Goal: Task Accomplishment & Management: Complete application form

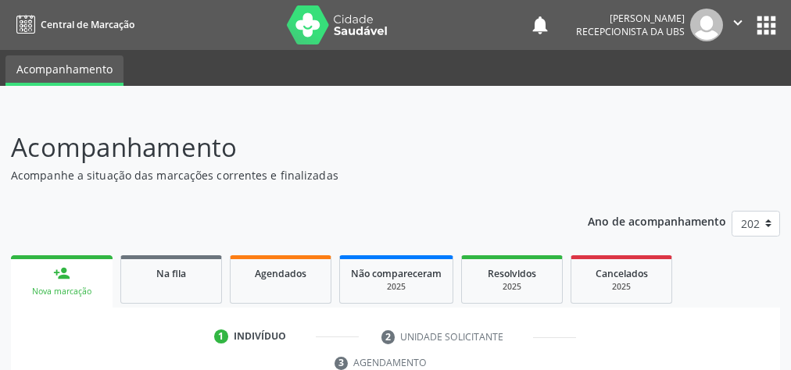
scroll to position [294, 0]
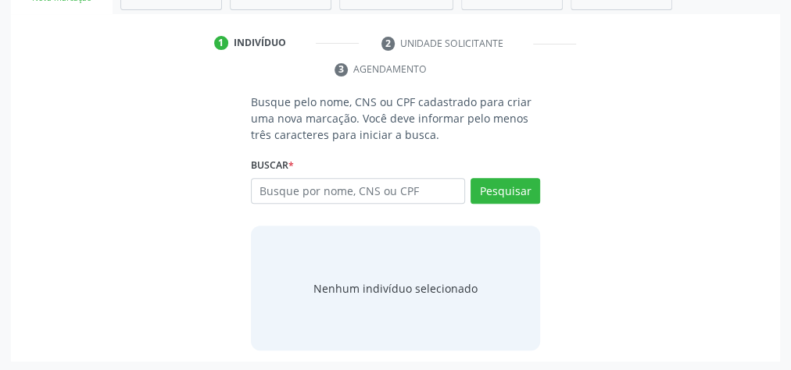
drag, startPoint x: 340, startPoint y: 194, endPoint x: 291, endPoint y: 187, distance: 49.7
click at [291, 187] on input "text" at bounding box center [358, 191] width 214 height 27
click at [291, 188] on input "text" at bounding box center [358, 191] width 214 height 27
drag, startPoint x: 291, startPoint y: 188, endPoint x: 270, endPoint y: 194, distance: 21.8
click at [270, 194] on input "text" at bounding box center [358, 191] width 214 height 27
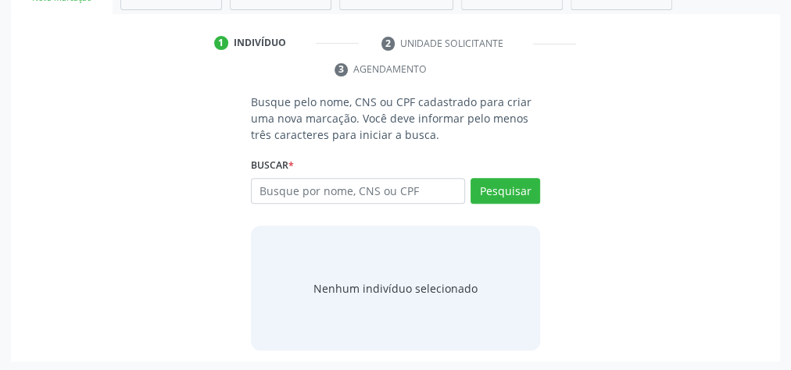
click at [270, 191] on input "text" at bounding box center [358, 191] width 214 height 27
type input "06619069495"
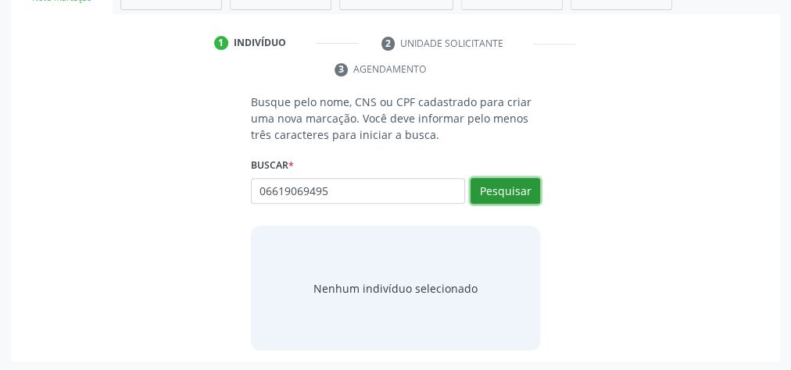
click at [503, 188] on button "Pesquisar" at bounding box center [505, 191] width 70 height 27
type input "06619069495"
click at [143, 179] on div "Busque pelo nome, CNS ou CPF cadastrado para criar uma nova marcação. Você deve…" at bounding box center [395, 222] width 747 height 257
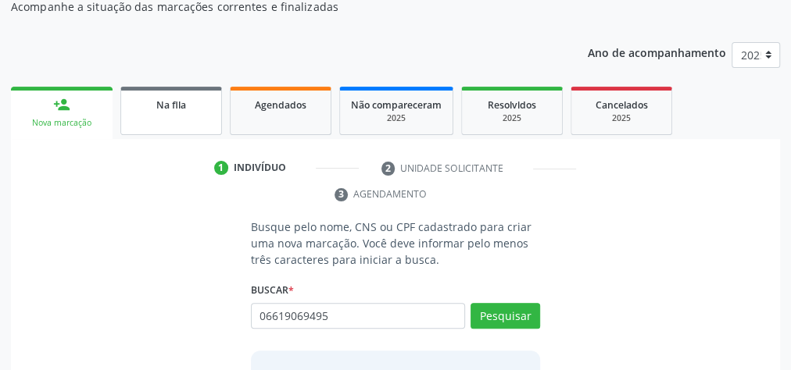
click at [190, 111] on div "Na fila" at bounding box center [171, 104] width 78 height 16
click at [263, 113] on div "Agendados" at bounding box center [280, 104] width 78 height 16
click at [278, 113] on div "Agendados" at bounding box center [280, 104] width 78 height 16
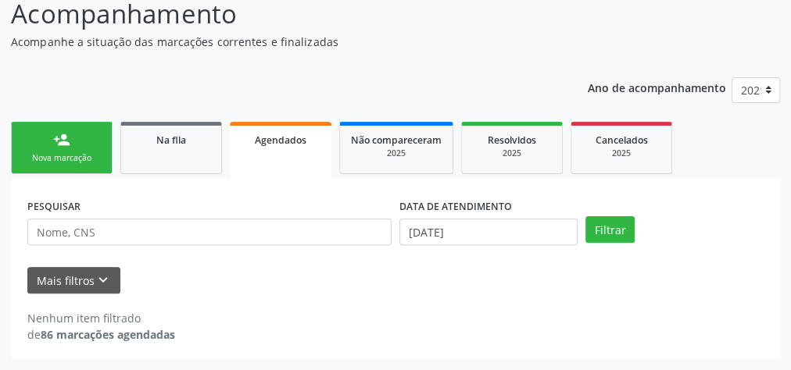
scroll to position [132, 0]
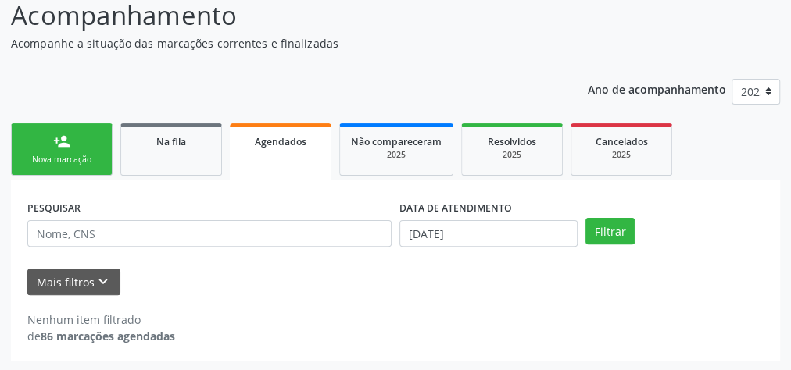
click at [277, 148] on link "Agendados" at bounding box center [281, 151] width 102 height 56
click at [292, 158] on link "Agendados" at bounding box center [281, 151] width 102 height 56
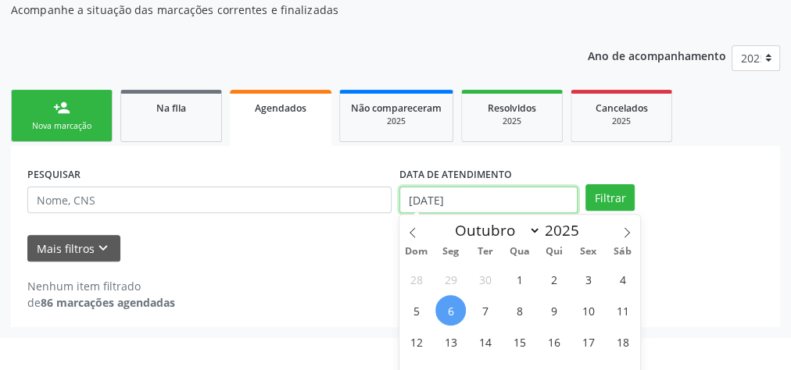
click at [443, 205] on body "Central de Marcação notifications [PERSON_NAME] Recepcionista da UBS  Configur…" at bounding box center [395, 19] width 791 height 370
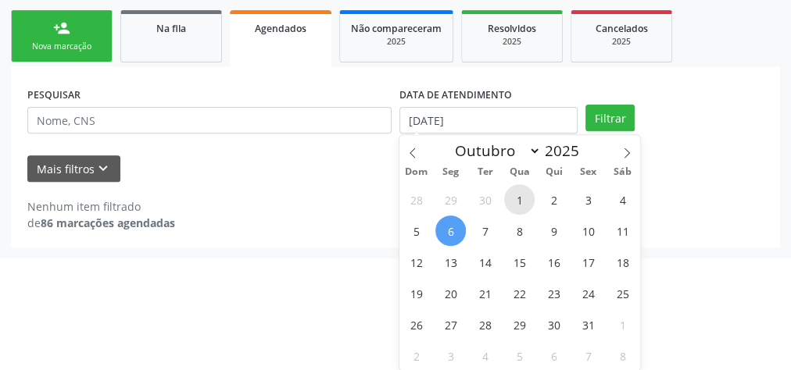
click at [515, 199] on span "1" at bounding box center [519, 199] width 30 height 30
type input "[DATE]"
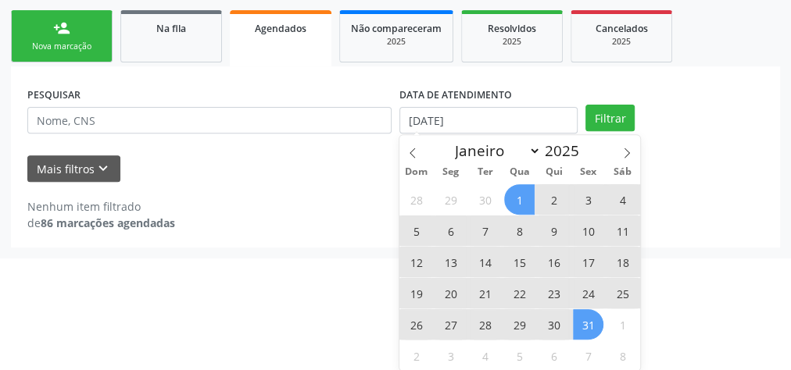
click at [580, 320] on span "31" at bounding box center [588, 324] width 30 height 30
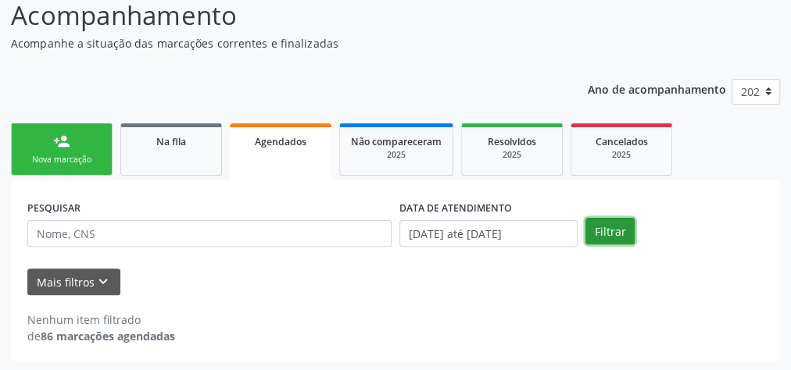
click at [617, 234] on button "Filtrar" at bounding box center [609, 231] width 49 height 27
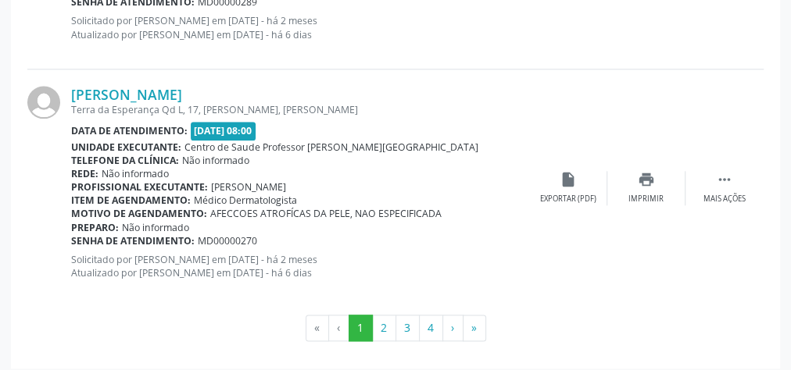
scroll to position [3778, 0]
click at [431, 324] on button "4" at bounding box center [431, 328] width 24 height 27
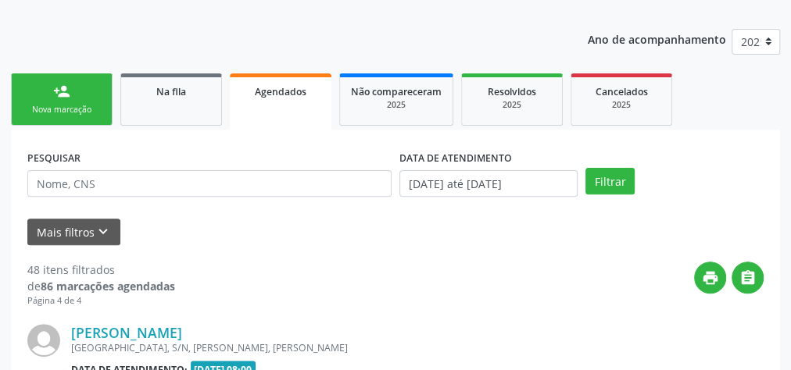
scroll to position [903, 0]
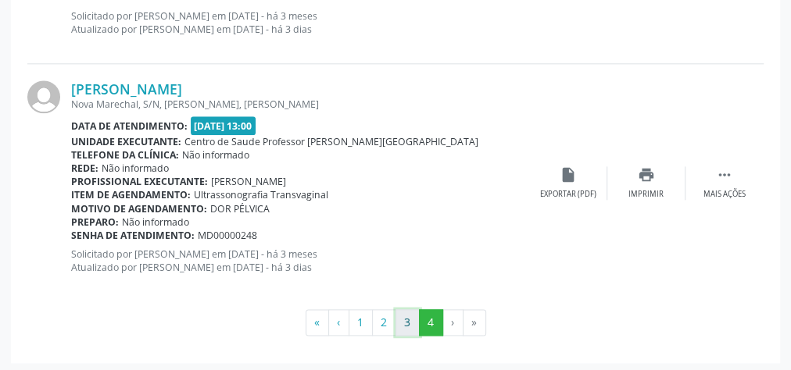
click at [408, 318] on button "3" at bounding box center [407, 322] width 24 height 27
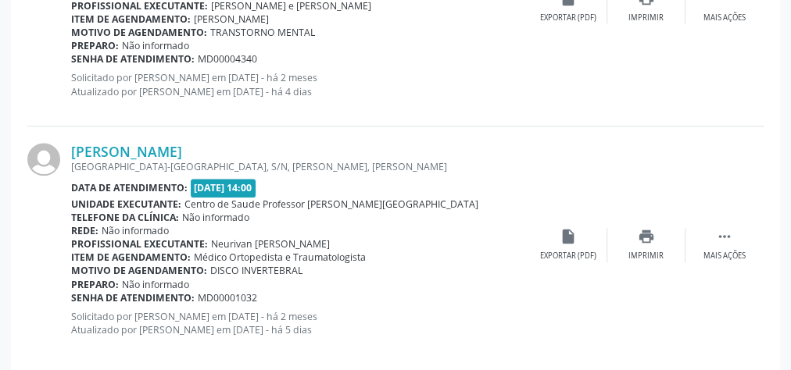
scroll to position [3762, 0]
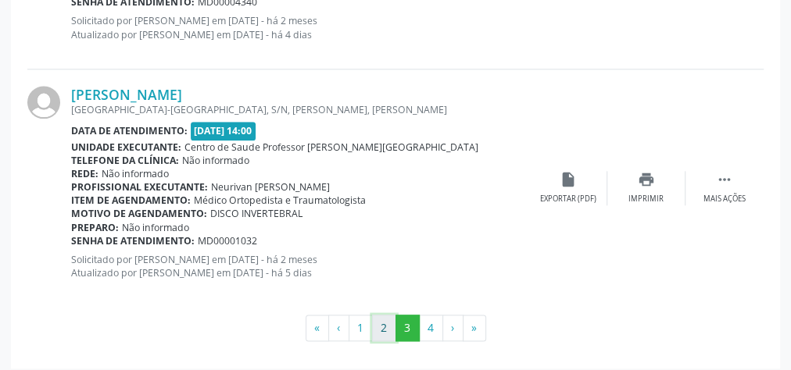
click at [384, 315] on button "2" at bounding box center [384, 328] width 24 height 27
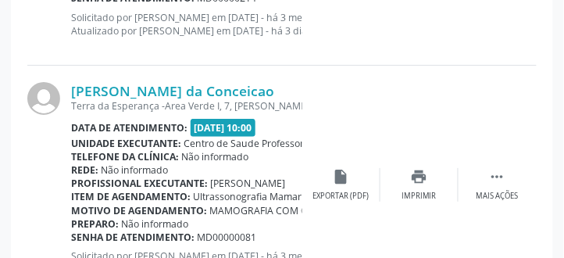
scroll to position [3358, 0]
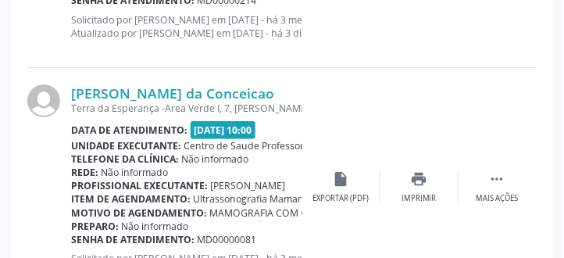
click at [271, 227] on div "Preparo: Não informado" at bounding box center [186, 226] width 231 height 13
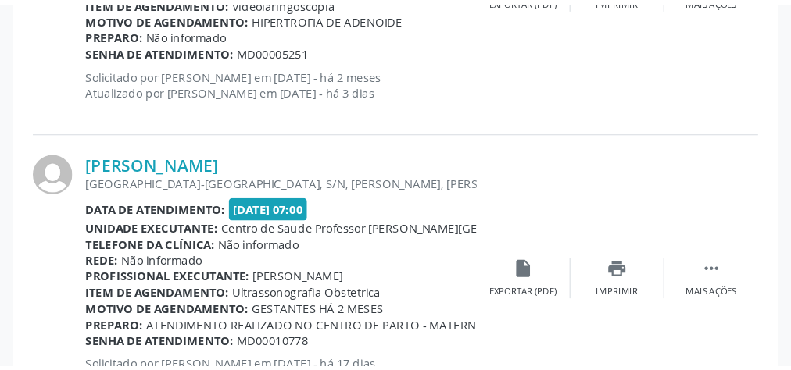
scroll to position [2108, 0]
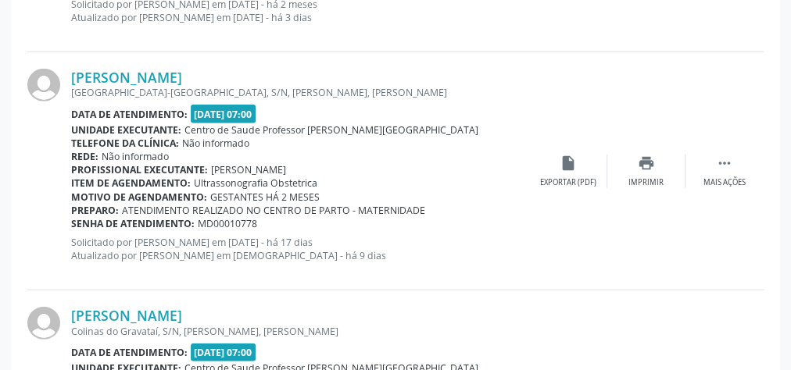
drag, startPoint x: 542, startPoint y: 0, endPoint x: 397, endPoint y: 288, distance: 322.2
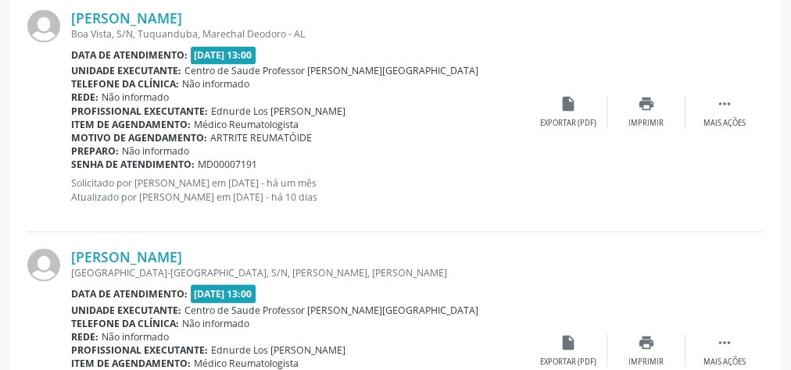
scroll to position [1358, 0]
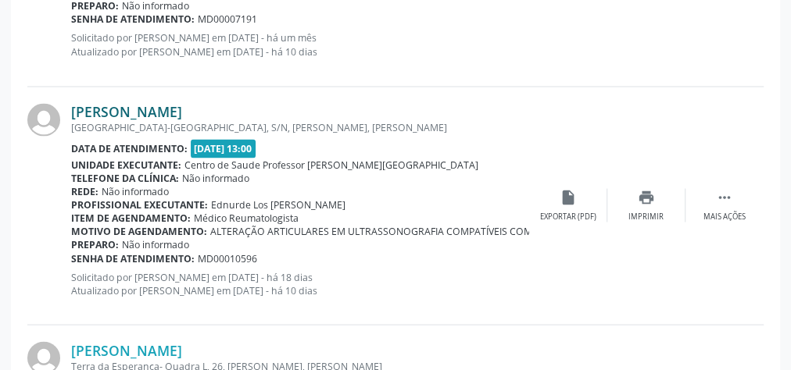
click at [182, 113] on link "[PERSON_NAME]" at bounding box center [126, 111] width 111 height 17
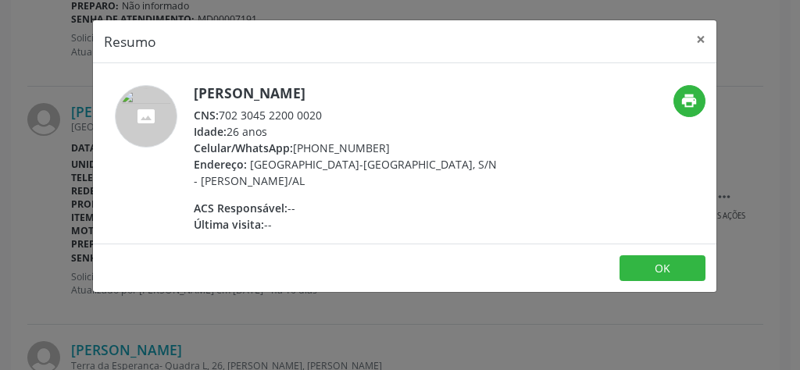
drag, startPoint x: 223, startPoint y: 120, endPoint x: 327, endPoint y: 113, distance: 104.9
click at [327, 113] on div "CNS: 702 3045 2200 0020" at bounding box center [346, 115] width 304 height 16
copy div "702 3045 2200 0020"
click at [703, 38] on button "×" at bounding box center [700, 39] width 31 height 38
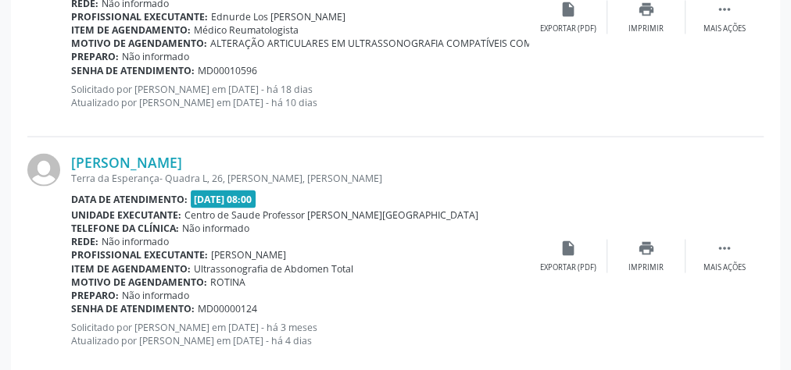
scroll to position [1608, 0]
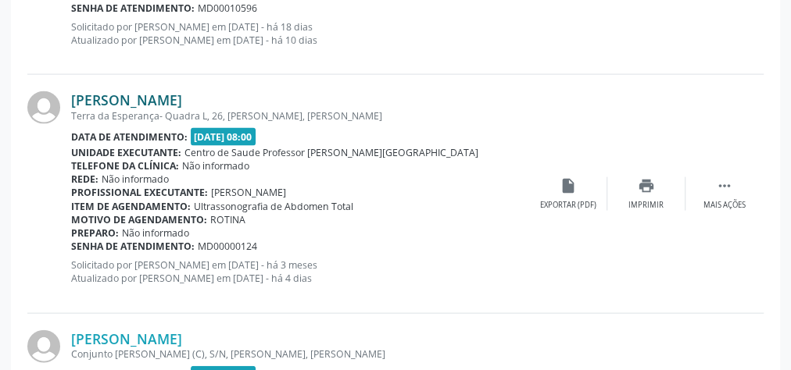
click at [174, 96] on link "[PERSON_NAME]" at bounding box center [126, 99] width 111 height 17
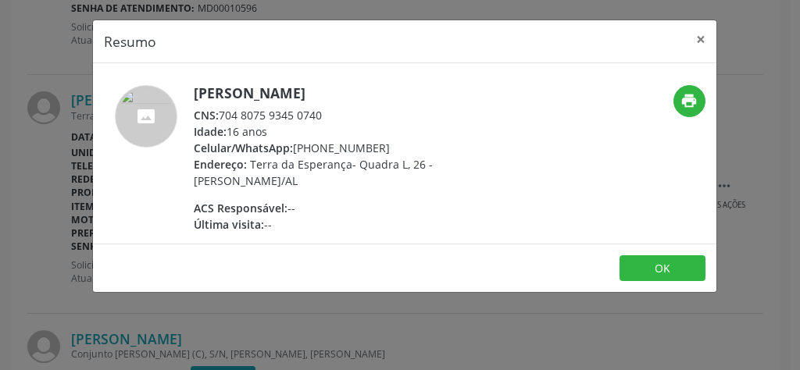
drag, startPoint x: 334, startPoint y: 116, endPoint x: 221, endPoint y: 112, distance: 112.6
click at [221, 112] on div "CNS: 704 8075 9345 0740" at bounding box center [346, 115] width 304 height 16
copy div "704 8075 9345 0740"
click at [696, 38] on button "×" at bounding box center [700, 39] width 31 height 38
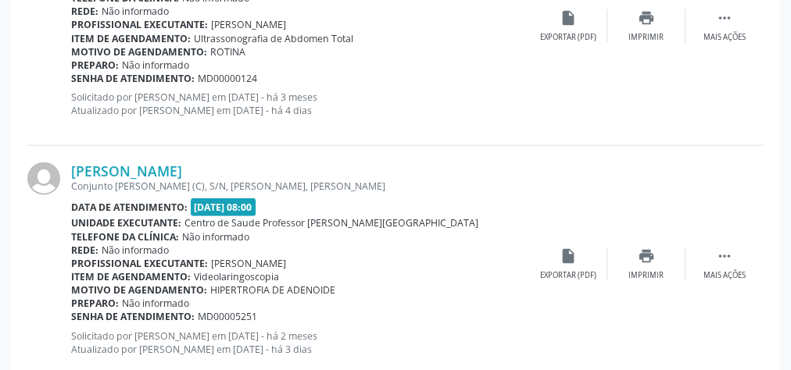
scroll to position [1796, 0]
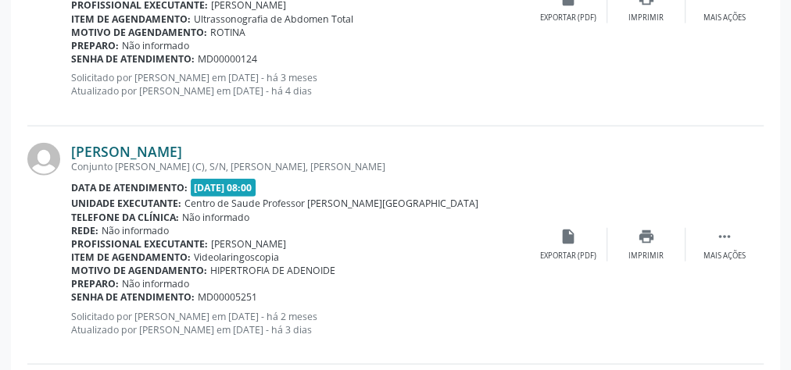
click at [182, 153] on link "[PERSON_NAME]" at bounding box center [126, 151] width 111 height 17
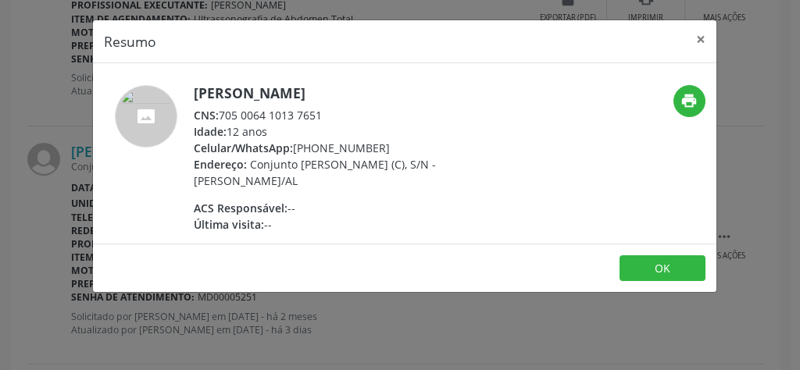
click at [319, 113] on div "CNS: 705 0064 1013 7651" at bounding box center [346, 115] width 304 height 16
drag, startPoint x: 340, startPoint y: 109, endPoint x: 221, endPoint y: 113, distance: 118.8
click at [221, 113] on div "CNS: 705 0064 1013 7651" at bounding box center [346, 115] width 304 height 16
copy div "705 0064 1013 7651"
click at [698, 36] on button "×" at bounding box center [700, 39] width 31 height 38
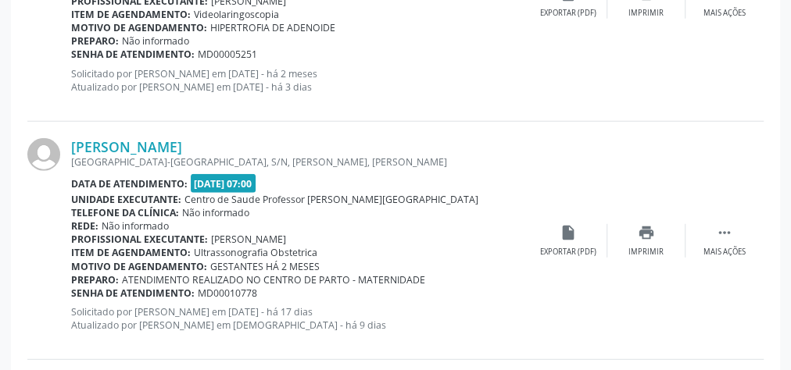
scroll to position [2046, 0]
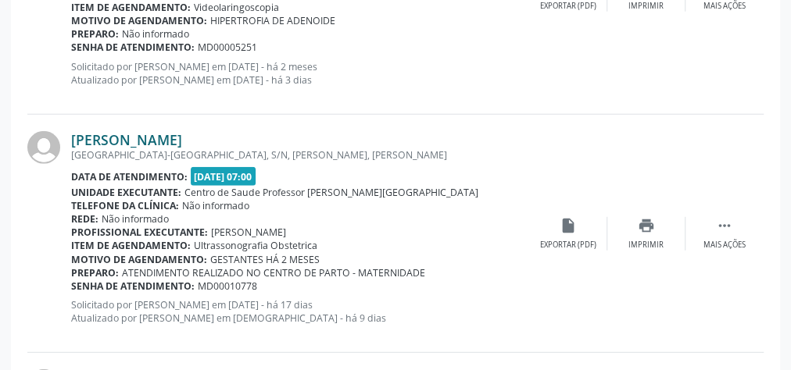
click at [182, 143] on link "[PERSON_NAME]" at bounding box center [126, 139] width 111 height 17
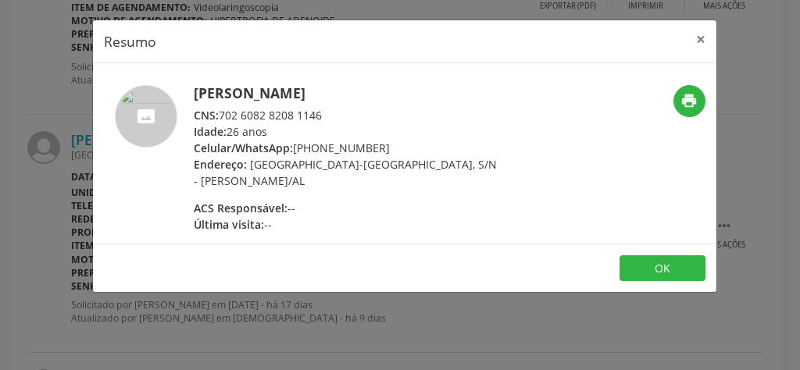
drag, startPoint x: 326, startPoint y: 117, endPoint x: 221, endPoint y: 118, distance: 104.7
click at [221, 118] on div "CNS: 702 6082 8208 1146" at bounding box center [346, 115] width 304 height 16
copy div "702 6082 8208 1146"
click at [701, 41] on button "×" at bounding box center [700, 39] width 31 height 38
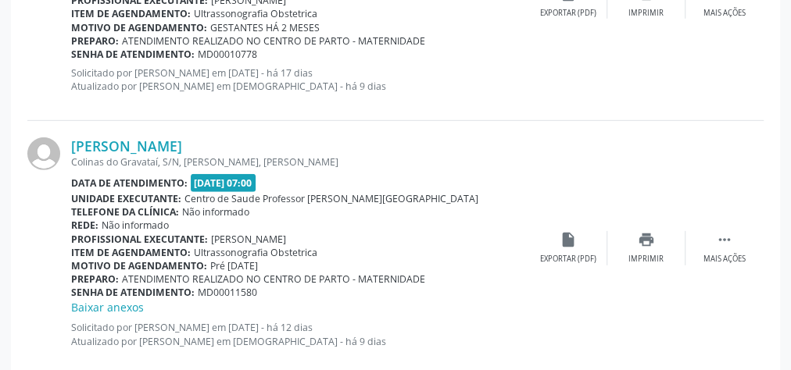
scroll to position [2296, 0]
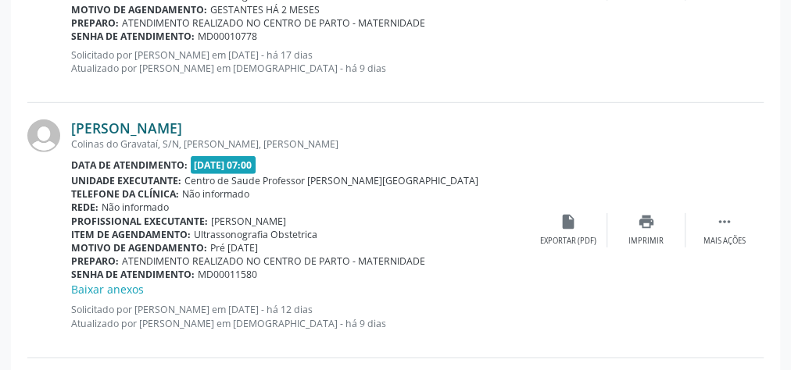
click at [176, 128] on link "[PERSON_NAME]" at bounding box center [126, 128] width 111 height 17
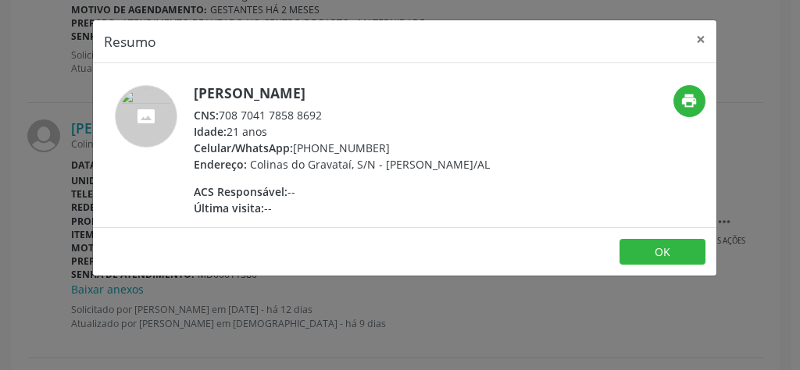
drag, startPoint x: 334, startPoint y: 113, endPoint x: 223, endPoint y: 112, distance: 111.0
click at [223, 112] on div "CNS: 708 7041 7858 8692" at bounding box center [342, 115] width 296 height 16
copy div "708 7041 7858 8692"
click at [697, 39] on button "×" at bounding box center [700, 39] width 31 height 38
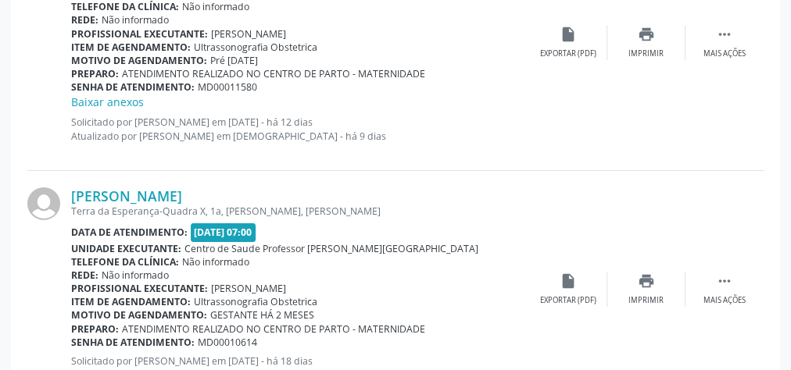
scroll to position [2546, 0]
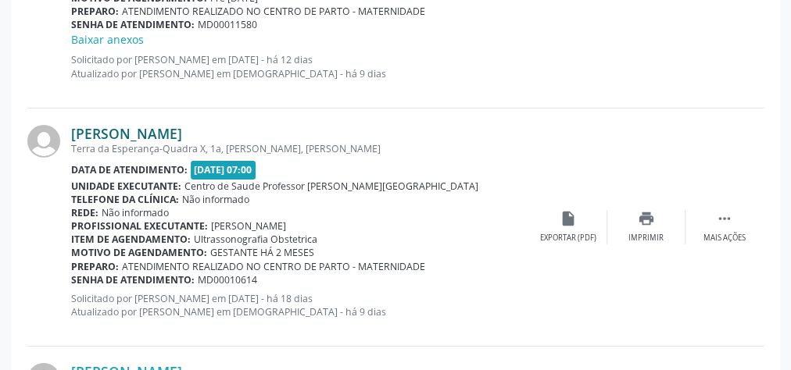
click at [138, 129] on link "[PERSON_NAME]" at bounding box center [126, 133] width 111 height 17
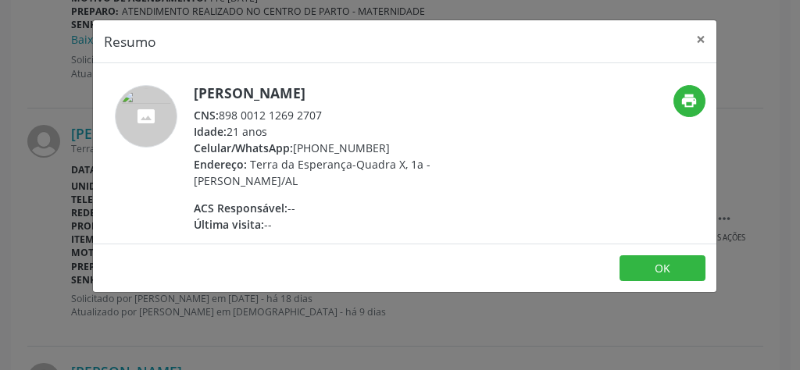
drag, startPoint x: 326, startPoint y: 111, endPoint x: 220, endPoint y: 119, distance: 106.6
click at [220, 119] on div "CNS: 898 0012 1269 2707" at bounding box center [346, 115] width 304 height 16
copy div "898 0012 1269 2707"
click at [694, 41] on button "×" at bounding box center [700, 39] width 31 height 38
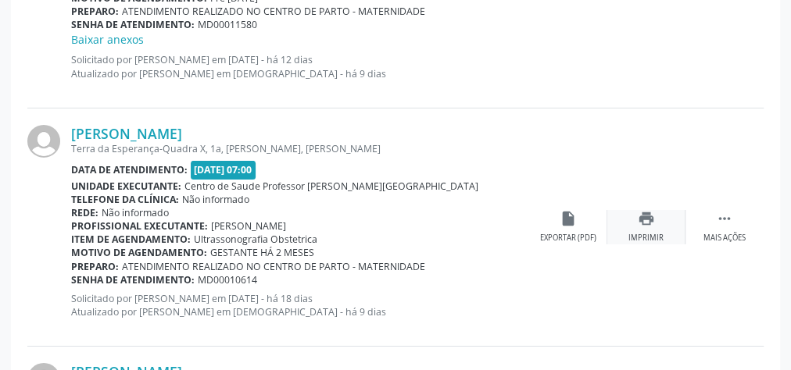
click at [638, 233] on div "Imprimir" at bounding box center [645, 238] width 35 height 11
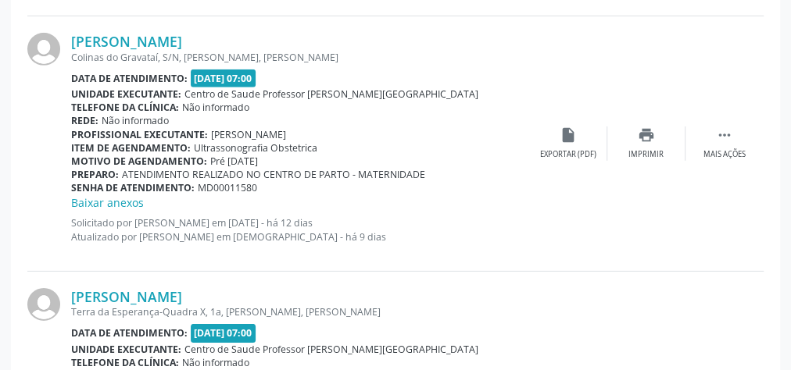
scroll to position [2358, 0]
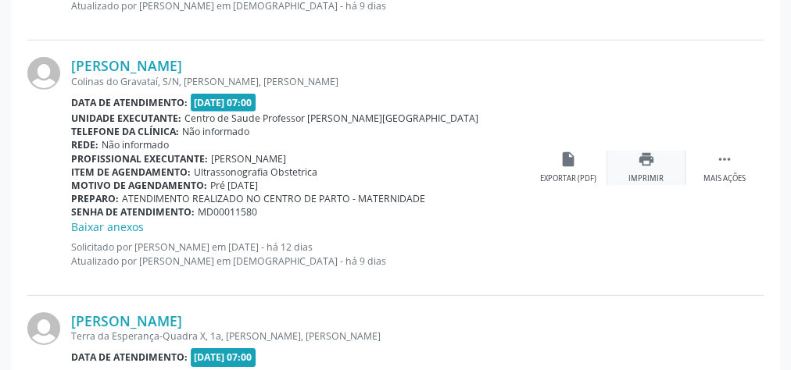
click at [648, 162] on icon "print" at bounding box center [646, 159] width 17 height 17
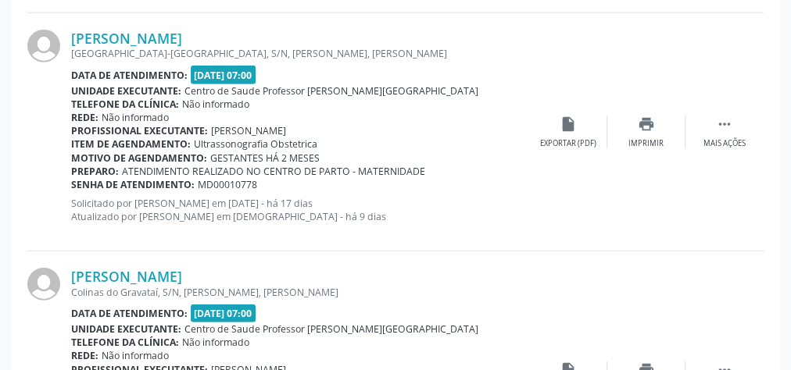
scroll to position [2108, 0]
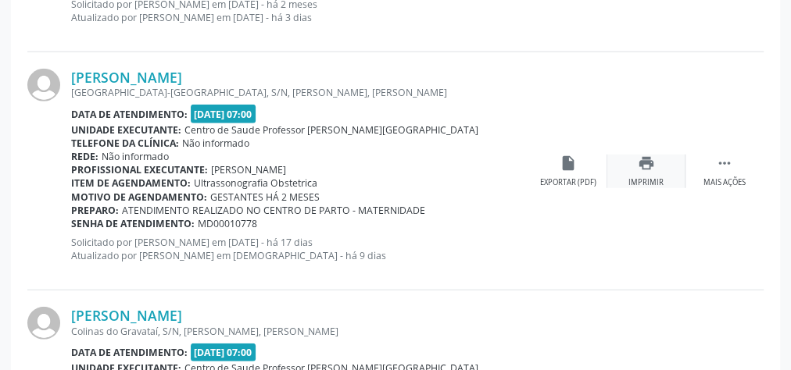
click at [645, 170] on div "print Imprimir" at bounding box center [646, 172] width 78 height 34
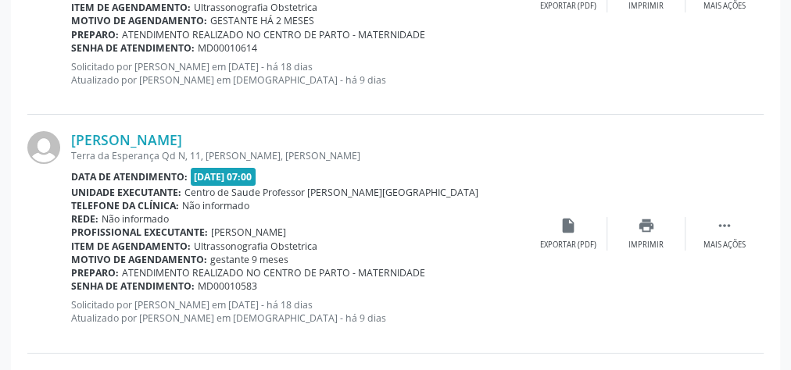
scroll to position [2796, 0]
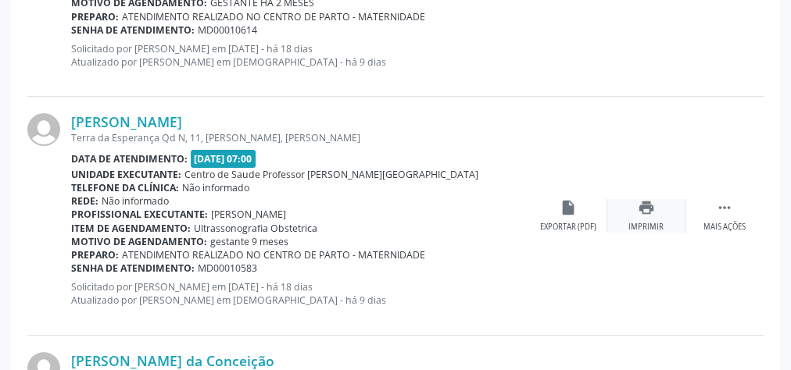
click at [650, 222] on div "Imprimir" at bounding box center [645, 227] width 35 height 11
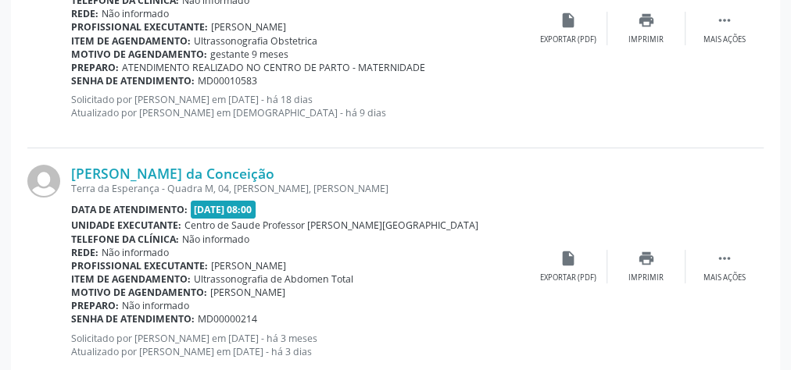
scroll to position [3046, 0]
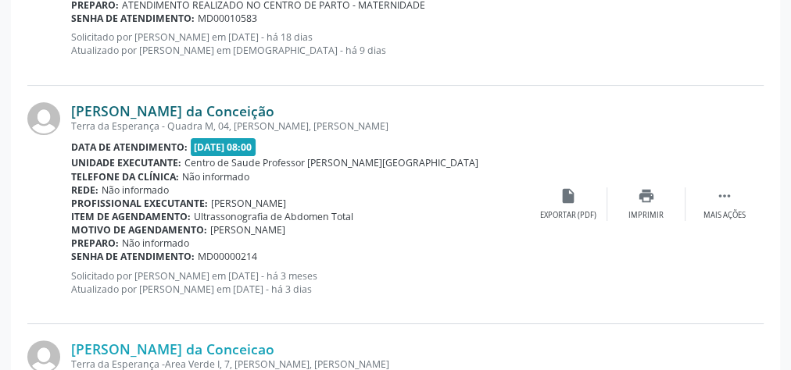
click at [235, 106] on link "[PERSON_NAME] da Conceição" at bounding box center [172, 110] width 203 height 17
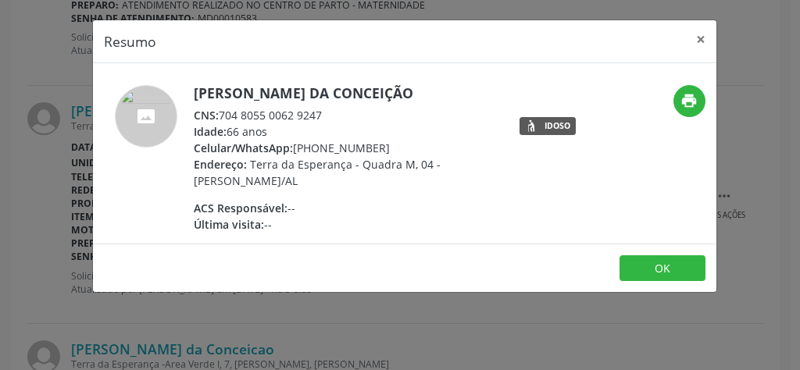
drag, startPoint x: 334, startPoint y: 110, endPoint x: 223, endPoint y: 113, distance: 111.0
click at [223, 113] on div "CNS: 704 8055 0062 9247" at bounding box center [346, 115] width 304 height 16
copy div "704 8055 0062 9247"
click at [705, 39] on button "×" at bounding box center [700, 39] width 31 height 38
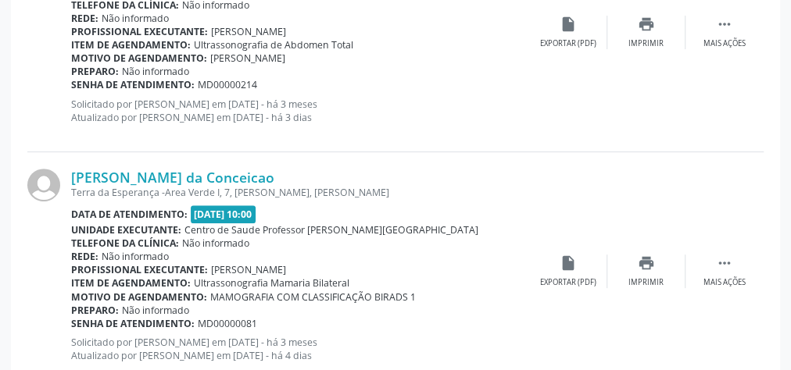
scroll to position [3233, 0]
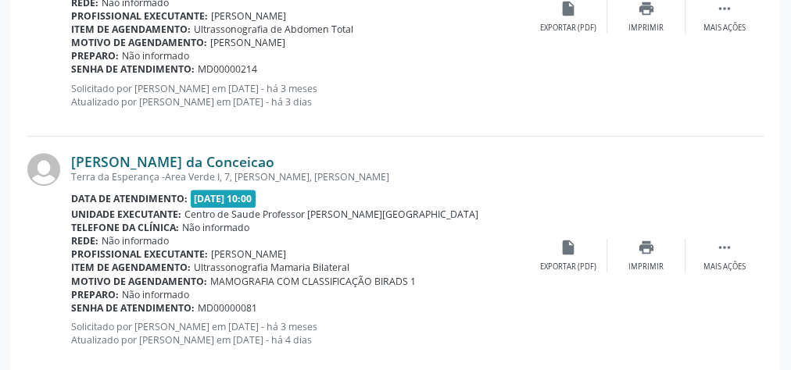
click at [203, 157] on link "[PERSON_NAME] da Conceicao" at bounding box center [172, 161] width 203 height 17
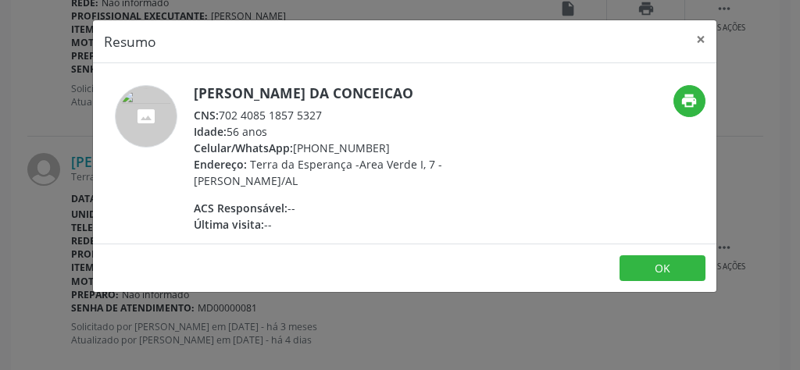
drag, startPoint x: 335, startPoint y: 117, endPoint x: 220, endPoint y: 113, distance: 115.7
click at [220, 113] on div "CNS: 702 4085 1857 5327" at bounding box center [346, 115] width 304 height 16
copy div "702 4085 1857 5327"
click at [699, 38] on button "×" at bounding box center [700, 39] width 31 height 38
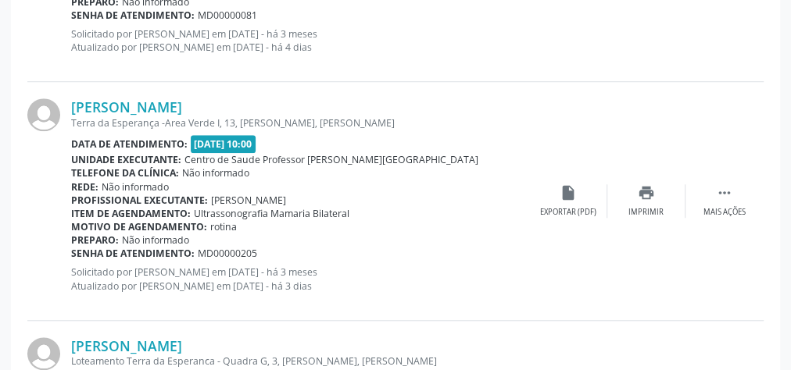
scroll to position [3546, 0]
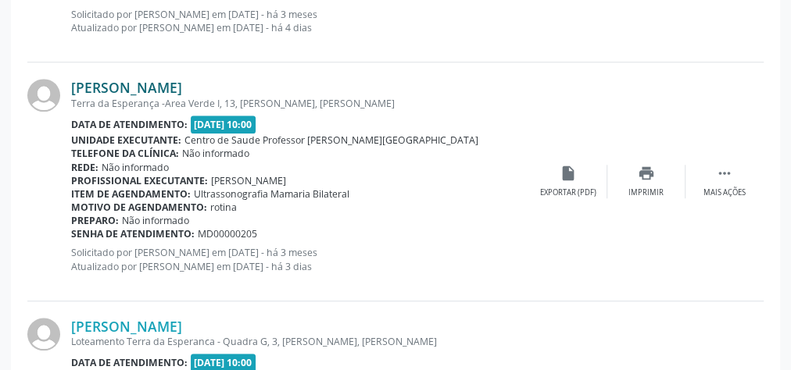
click at [182, 86] on link "[PERSON_NAME]" at bounding box center [126, 87] width 111 height 17
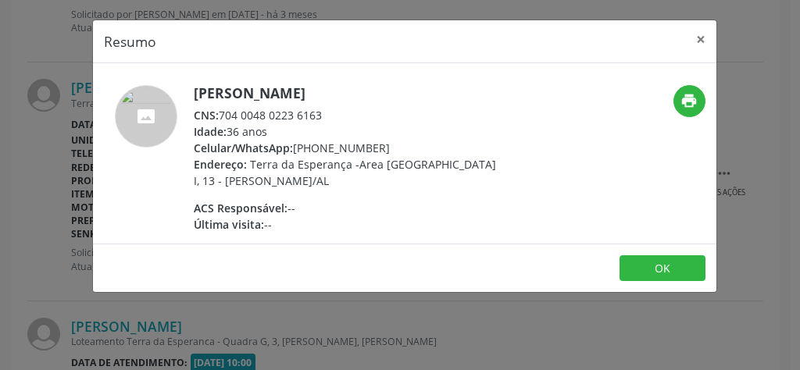
drag, startPoint x: 326, startPoint y: 116, endPoint x: 223, endPoint y: 116, distance: 103.1
click at [223, 116] on div "CNS: 704 0048 0223 6163" at bounding box center [346, 115] width 304 height 16
copy div "704 0048 0223 6163"
click at [700, 39] on button "×" at bounding box center [700, 39] width 31 height 38
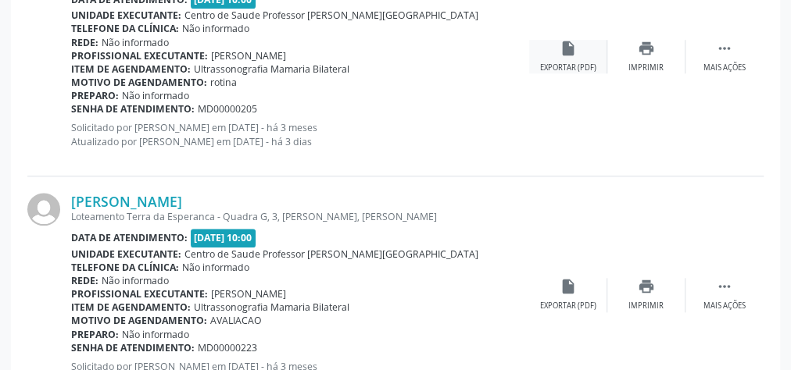
scroll to position [3734, 0]
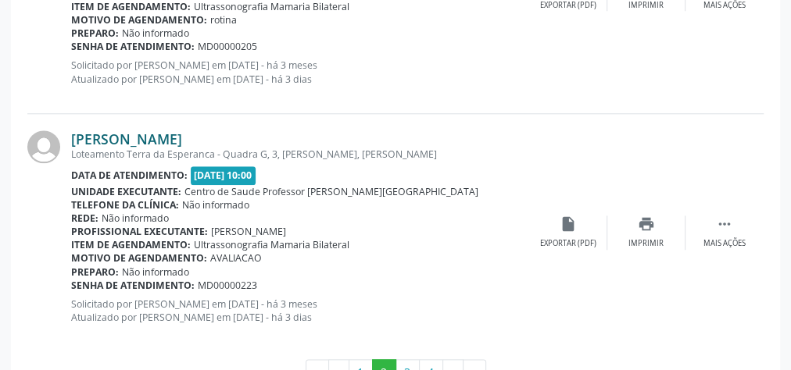
click at [182, 133] on link "[PERSON_NAME]" at bounding box center [126, 138] width 111 height 17
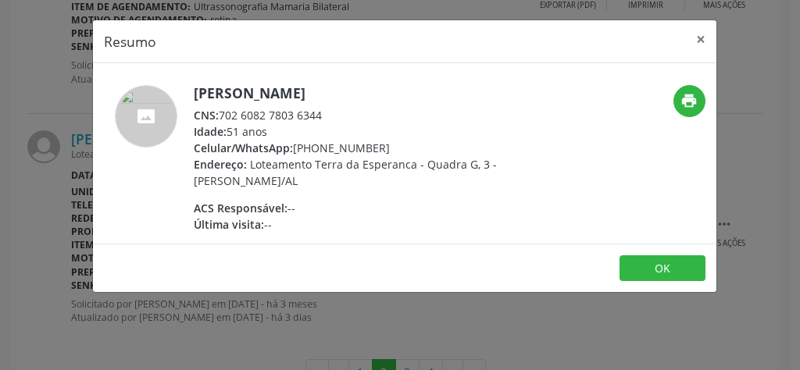
drag, startPoint x: 329, startPoint y: 113, endPoint x: 220, endPoint y: 111, distance: 108.6
click at [220, 111] on div "CNS: 702 6082 7803 6344" at bounding box center [346, 115] width 304 height 16
copy div "702 6082 7803 6344"
click at [705, 41] on button "×" at bounding box center [700, 39] width 31 height 38
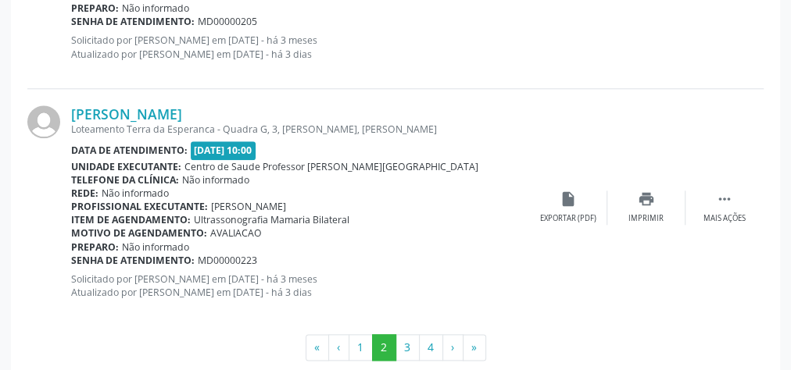
scroll to position [3778, 0]
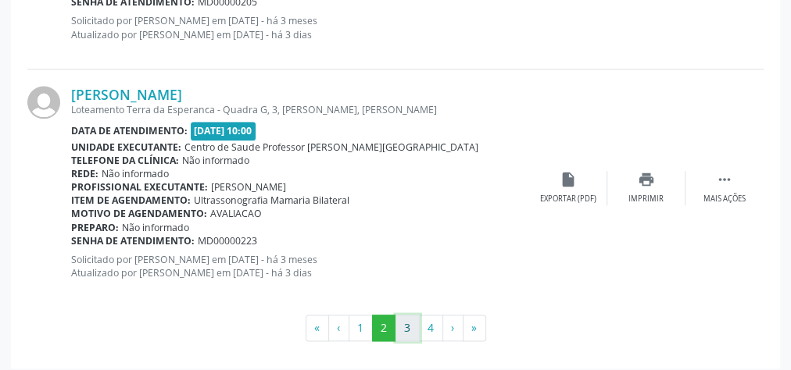
click at [409, 324] on button "3" at bounding box center [407, 328] width 24 height 27
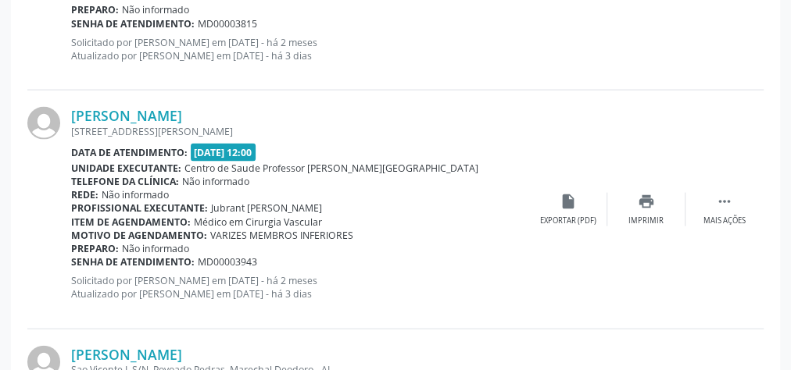
scroll to position [1574, 0]
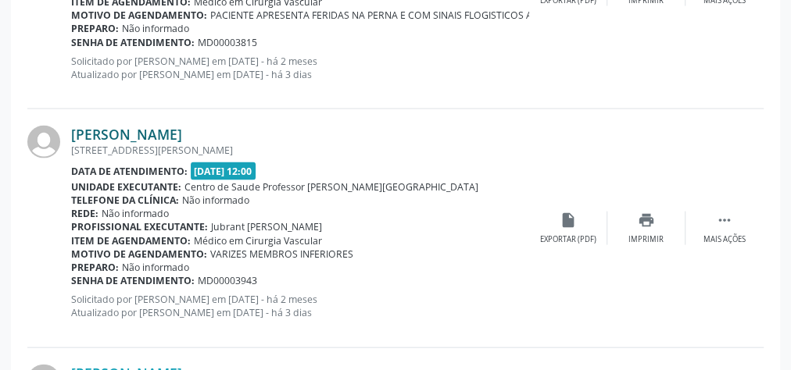
click at [182, 131] on link "[PERSON_NAME]" at bounding box center [126, 134] width 111 height 17
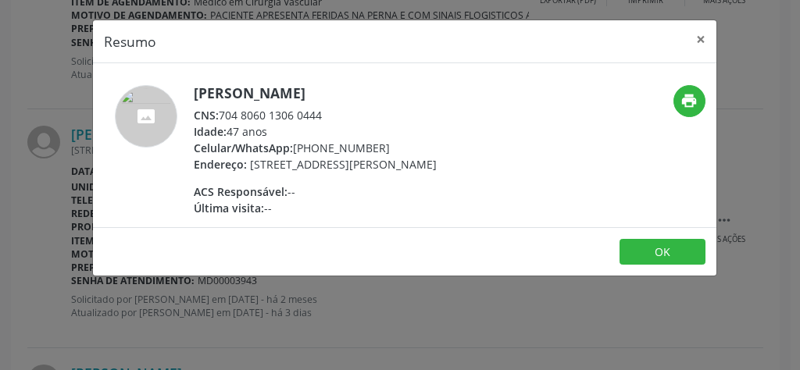
drag, startPoint x: 337, startPoint y: 117, endPoint x: 222, endPoint y: 116, distance: 114.9
click at [222, 116] on div "CNS: 704 8060 1306 0444" at bounding box center [315, 115] width 243 height 16
click at [702, 38] on button "×" at bounding box center [700, 39] width 31 height 38
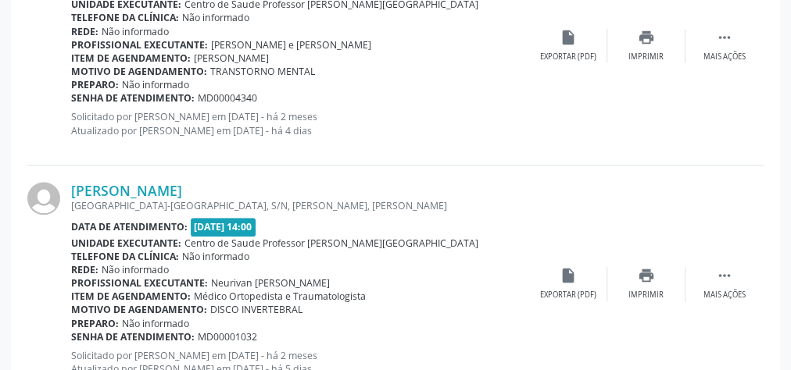
scroll to position [3762, 0]
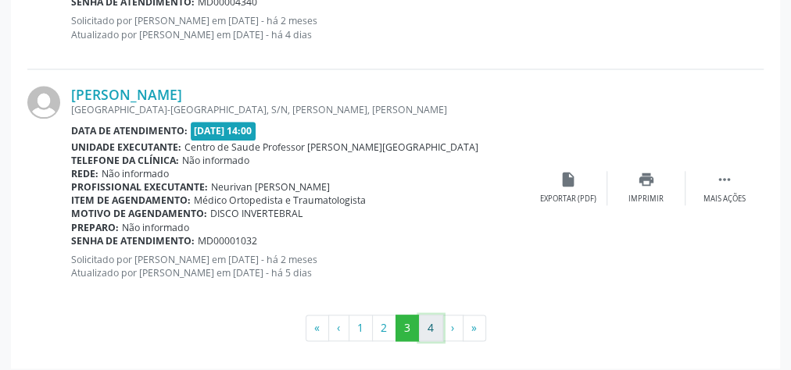
click at [433, 317] on button "4" at bounding box center [431, 328] width 24 height 27
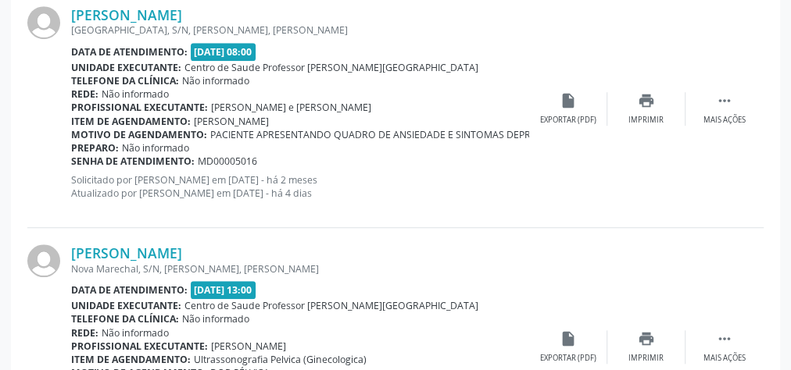
scroll to position [563, 0]
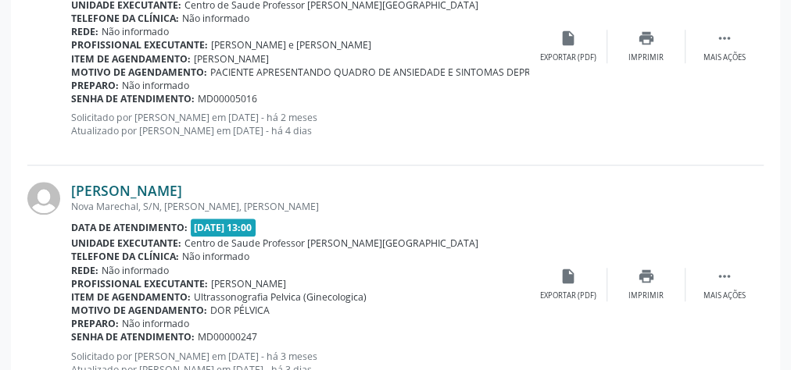
click at [169, 193] on link "[PERSON_NAME]" at bounding box center [126, 190] width 111 height 17
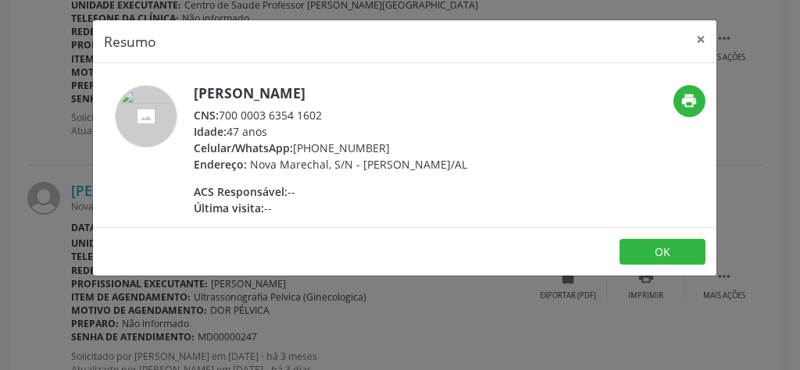
drag, startPoint x: 334, startPoint y: 120, endPoint x: 222, endPoint y: 114, distance: 112.7
click at [222, 114] on div "CNS: 700 0003 6354 1602" at bounding box center [330, 115] width 273 height 16
click at [699, 38] on button "×" at bounding box center [700, 39] width 31 height 38
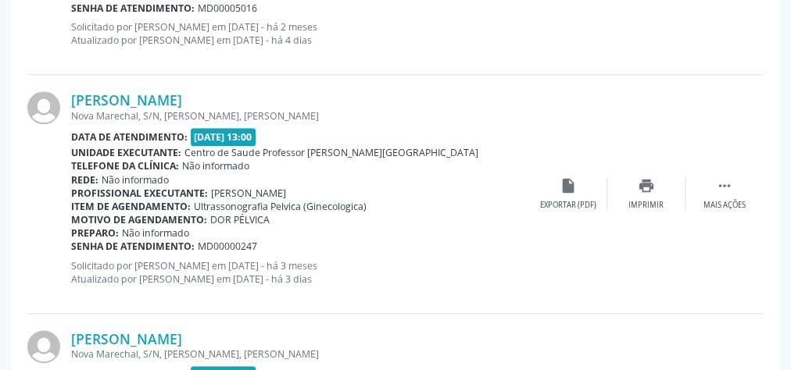
scroll to position [903, 0]
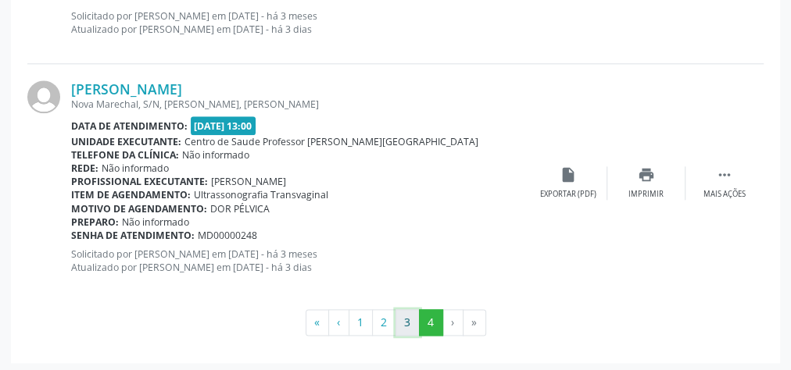
click at [399, 316] on button "3" at bounding box center [407, 322] width 24 height 27
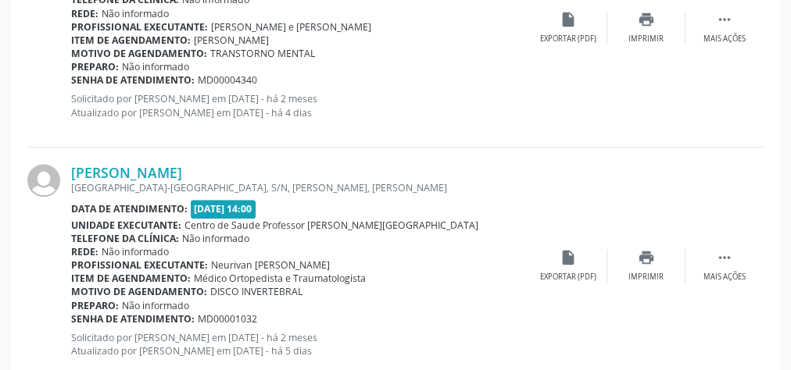
scroll to position [3762, 0]
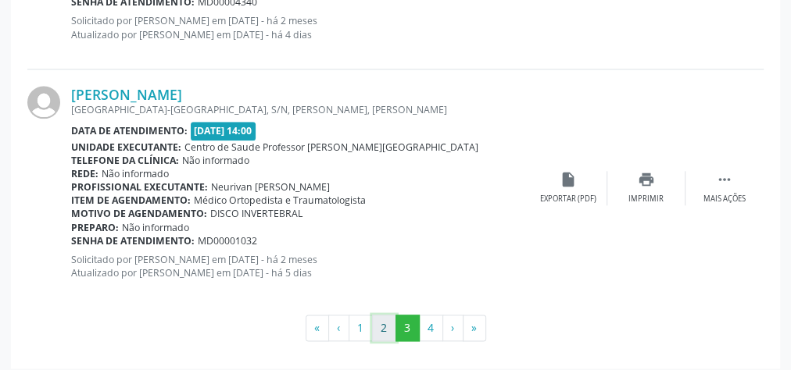
click at [391, 317] on button "2" at bounding box center [384, 328] width 24 height 27
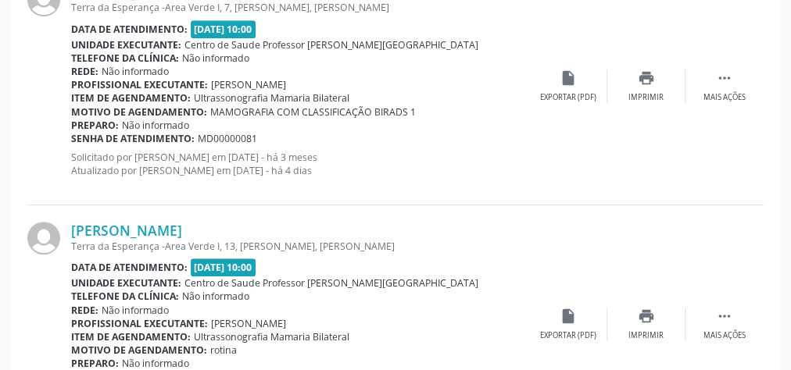
scroll to position [3591, 0]
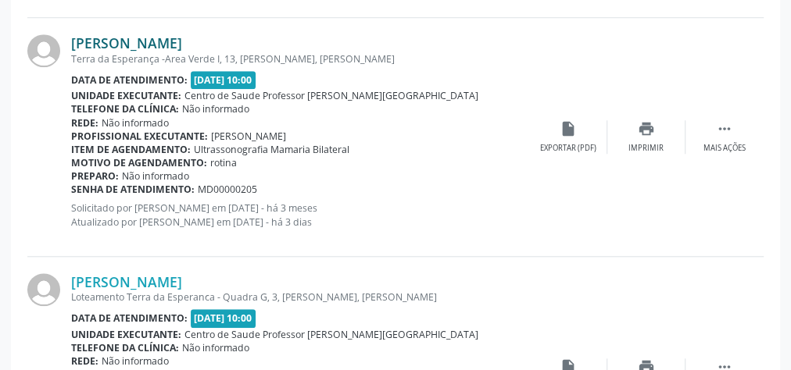
click at [182, 43] on link "[PERSON_NAME]" at bounding box center [126, 42] width 111 height 17
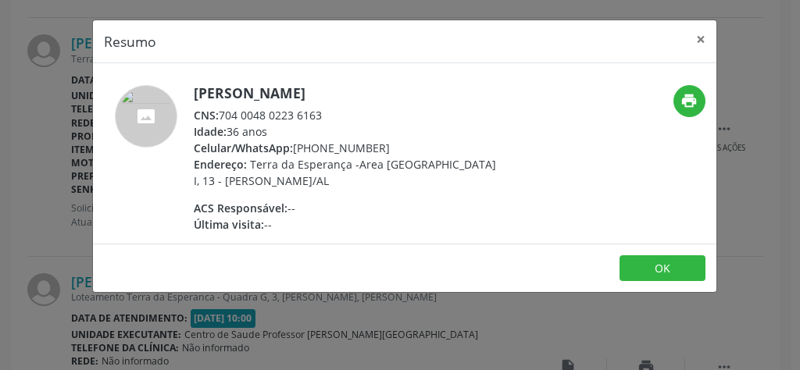
drag, startPoint x: 334, startPoint y: 109, endPoint x: 222, endPoint y: 109, distance: 112.5
click at [222, 109] on div "CNS: 704 0048 0223 6163" at bounding box center [346, 115] width 304 height 16
click at [702, 39] on button "×" at bounding box center [700, 39] width 31 height 38
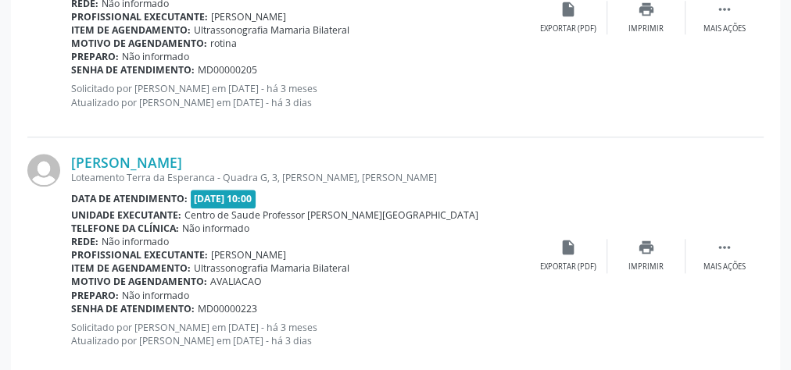
scroll to position [3716, 0]
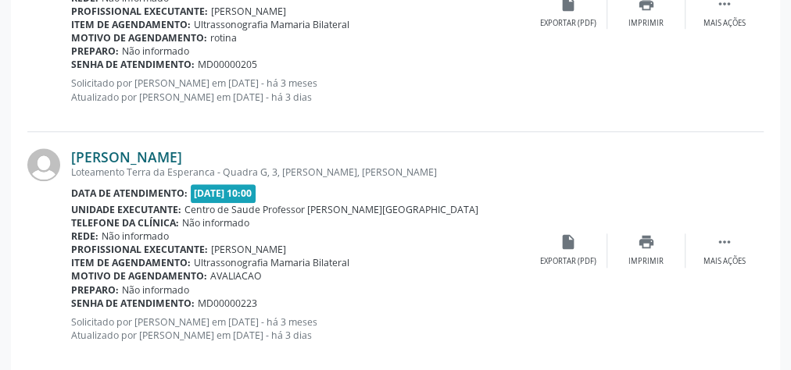
click at [182, 154] on link "[PERSON_NAME]" at bounding box center [126, 156] width 111 height 17
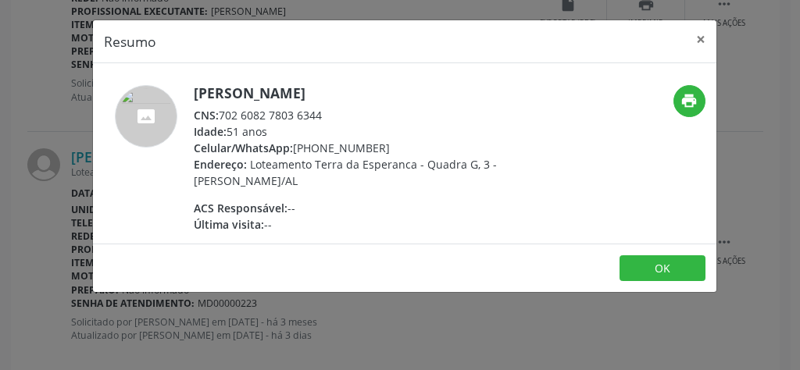
drag, startPoint x: 338, startPoint y: 116, endPoint x: 222, endPoint y: 111, distance: 115.7
click at [222, 111] on div "CNS: 702 6082 7803 6344" at bounding box center [346, 115] width 304 height 16
click at [705, 36] on button "×" at bounding box center [700, 39] width 31 height 38
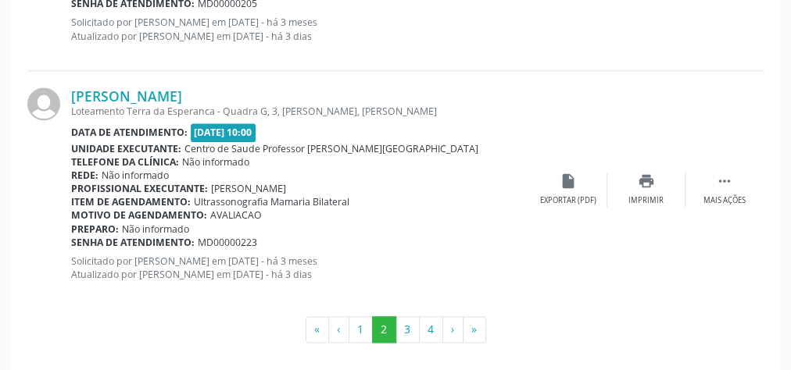
scroll to position [3778, 0]
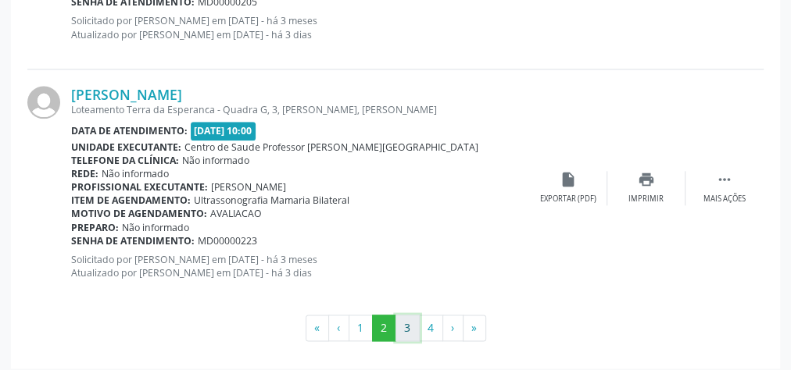
click at [416, 320] on button "3" at bounding box center [407, 328] width 24 height 27
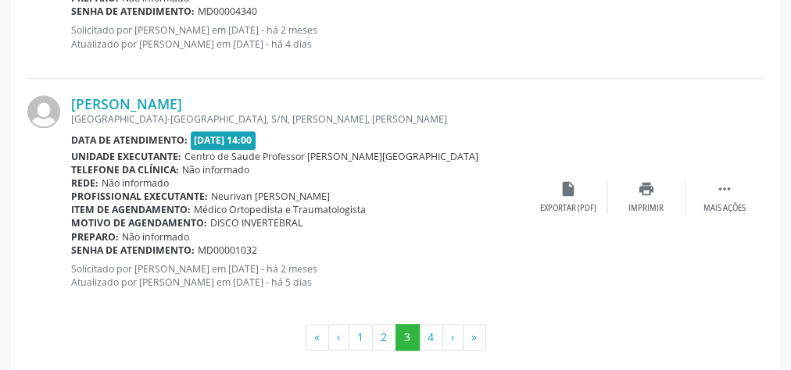
scroll to position [3762, 0]
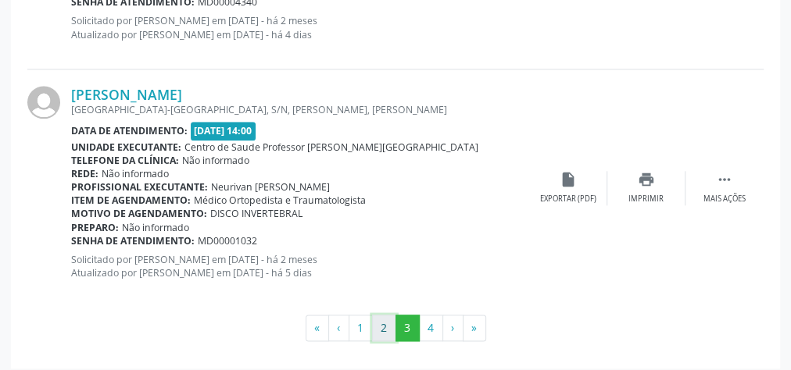
click at [382, 319] on button "2" at bounding box center [384, 328] width 24 height 27
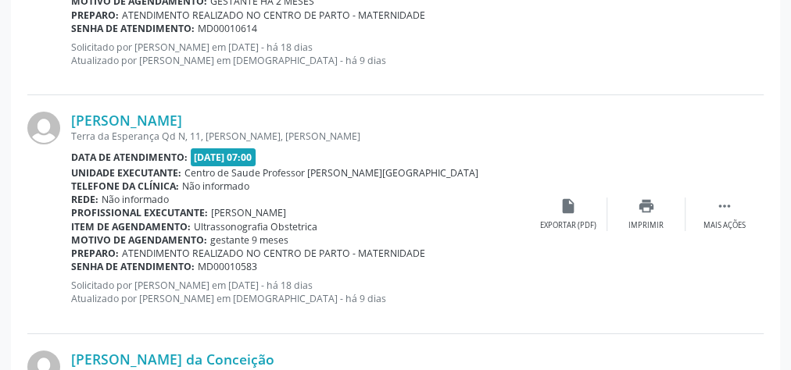
scroll to position [2778, 0]
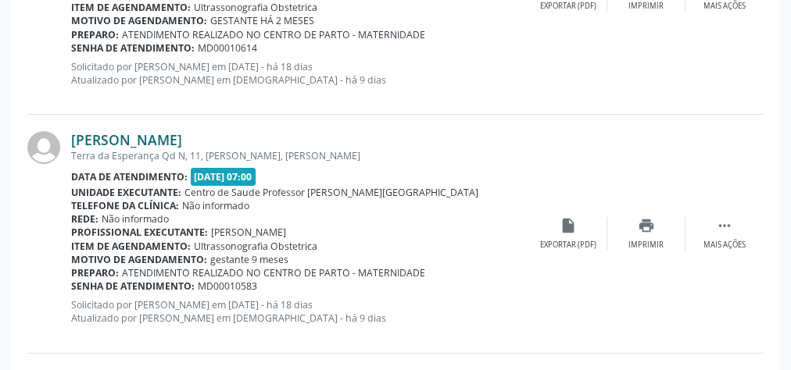
click at [182, 133] on link "[PERSON_NAME]" at bounding box center [126, 139] width 111 height 17
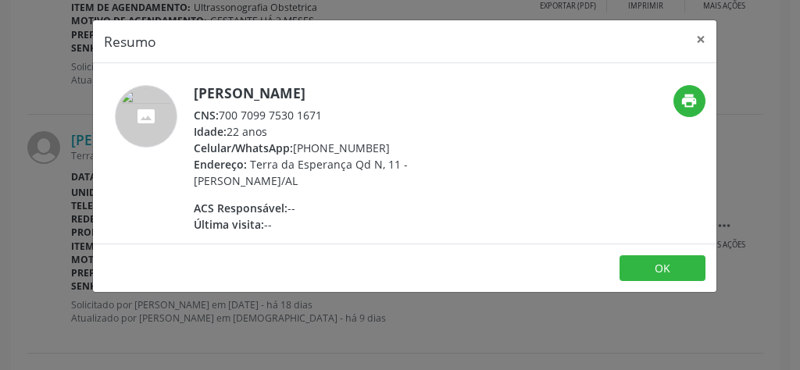
drag, startPoint x: 347, startPoint y: 110, endPoint x: 220, endPoint y: 109, distance: 126.6
click at [220, 109] on div "CNS: 700 7099 7530 1671" at bounding box center [346, 115] width 304 height 16
click at [706, 39] on button "×" at bounding box center [700, 39] width 31 height 38
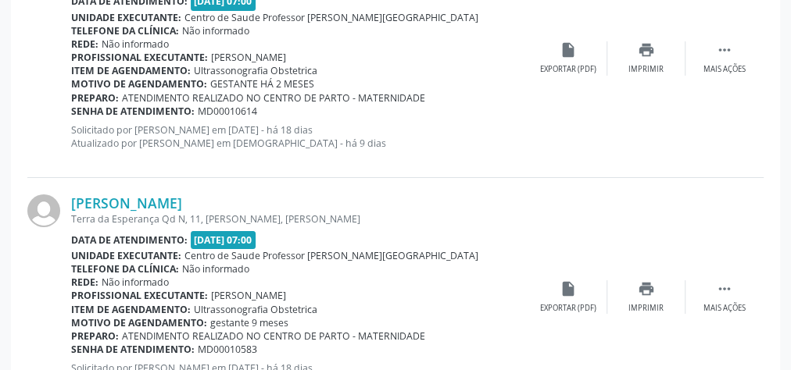
scroll to position [2590, 0]
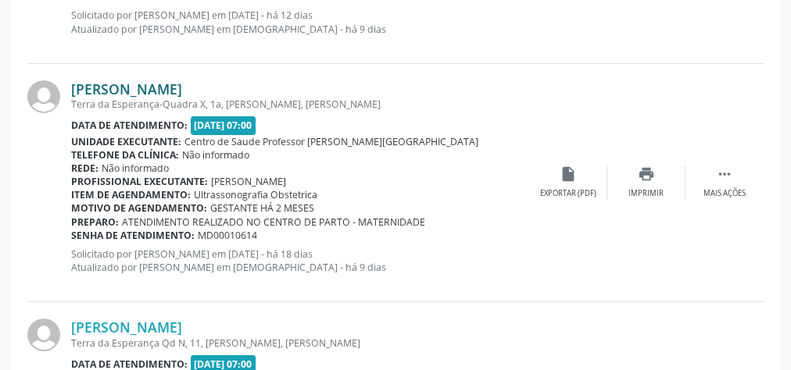
click at [182, 89] on link "[PERSON_NAME]" at bounding box center [126, 88] width 111 height 17
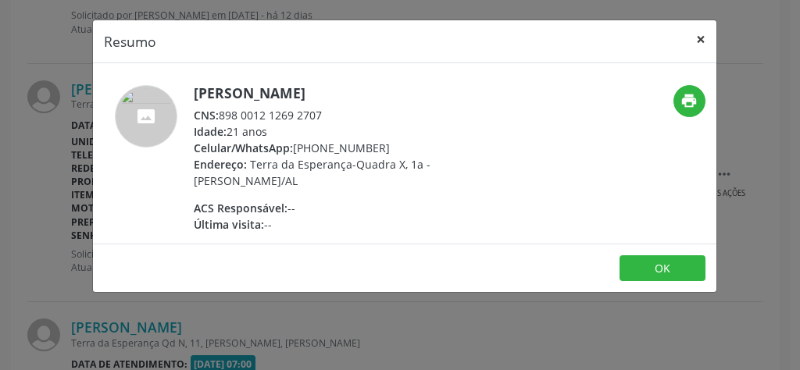
click at [700, 36] on button "×" at bounding box center [700, 39] width 31 height 38
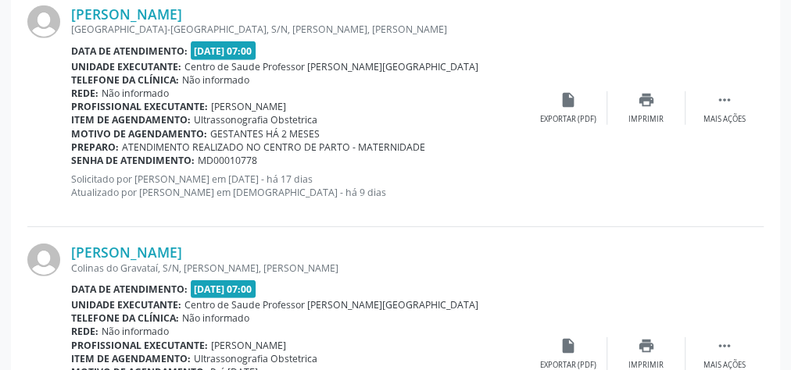
scroll to position [2090, 0]
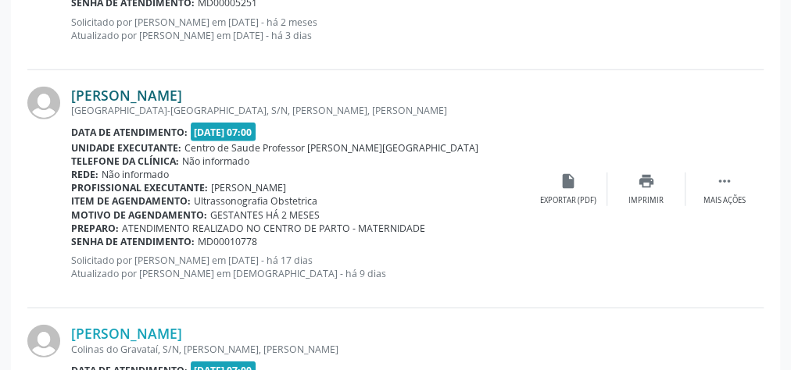
click at [182, 93] on link "[PERSON_NAME]" at bounding box center [126, 95] width 111 height 17
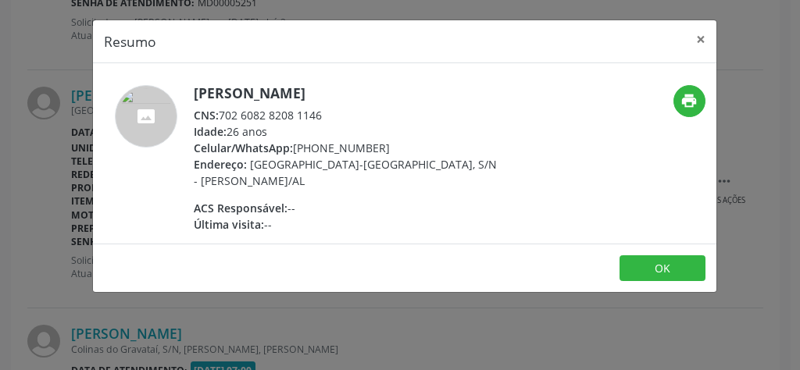
drag, startPoint x: 325, startPoint y: 111, endPoint x: 220, endPoint y: 109, distance: 104.7
click at [220, 109] on div "CNS: 702 6082 8208 1146" at bounding box center [346, 115] width 304 height 16
click at [700, 41] on button "×" at bounding box center [700, 39] width 31 height 38
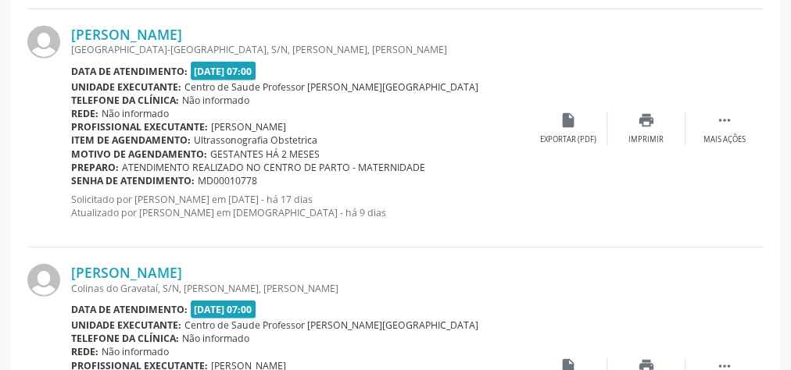
scroll to position [2278, 0]
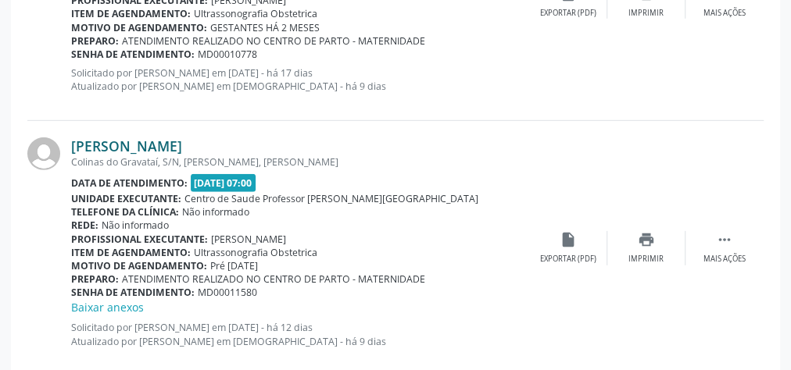
click at [161, 143] on link "[PERSON_NAME]" at bounding box center [126, 146] width 111 height 17
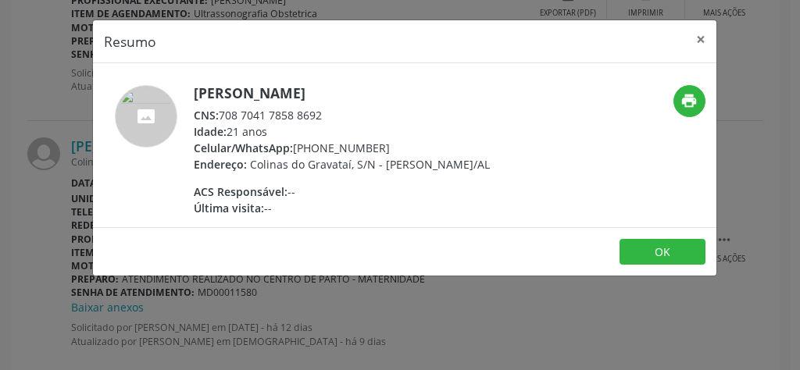
drag, startPoint x: 342, startPoint y: 117, endPoint x: 222, endPoint y: 120, distance: 120.4
click at [222, 120] on div "CNS: 708 7041 7858 8692" at bounding box center [342, 115] width 296 height 16
click at [704, 38] on button "×" at bounding box center [700, 39] width 31 height 38
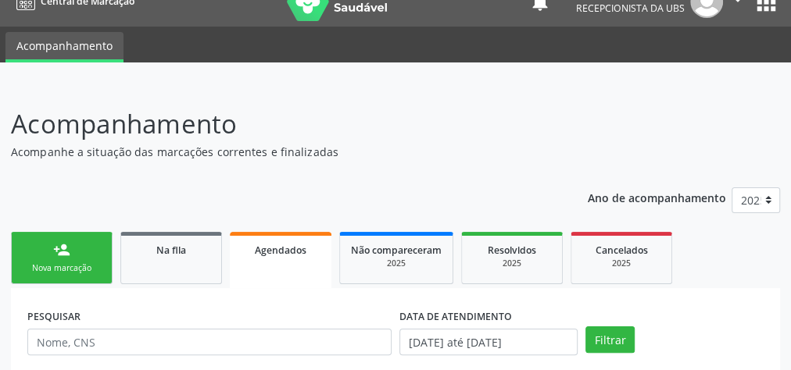
scroll to position [0, 0]
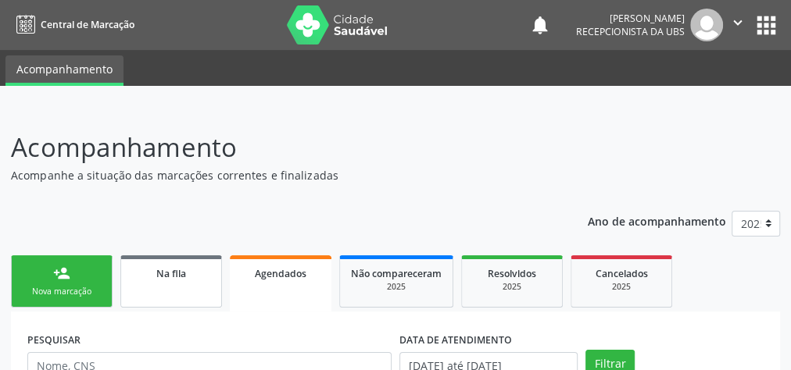
click at [183, 288] on link "Na fila" at bounding box center [171, 282] width 102 height 52
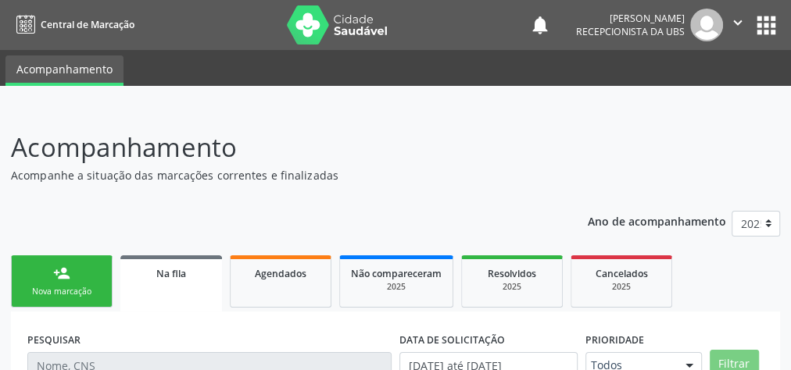
scroll to position [166, 0]
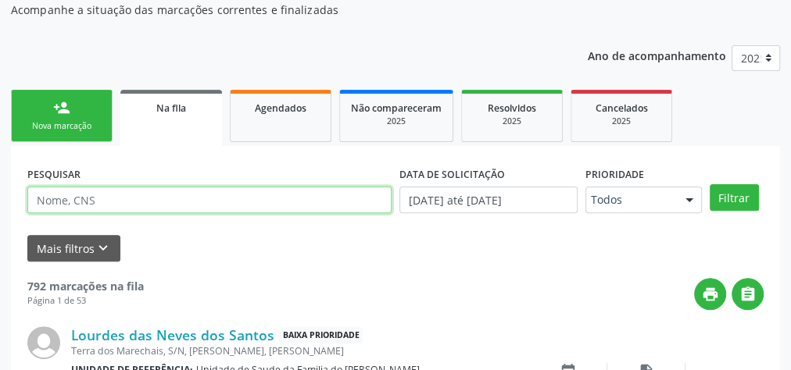
click at [141, 209] on input "text" at bounding box center [209, 200] width 364 height 27
type input "fungencio"
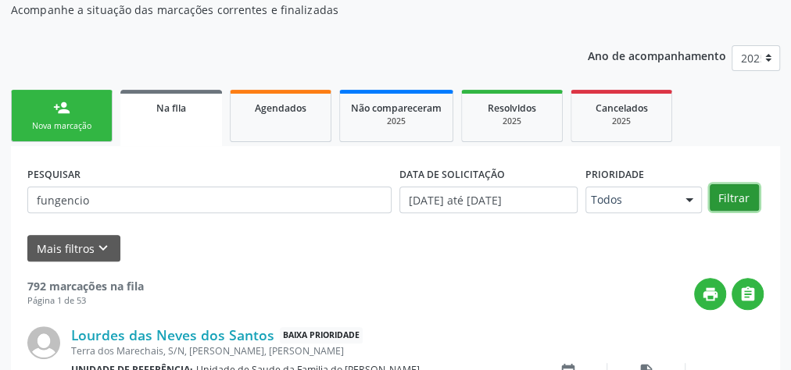
click at [746, 202] on button "Filtrar" at bounding box center [734, 197] width 49 height 27
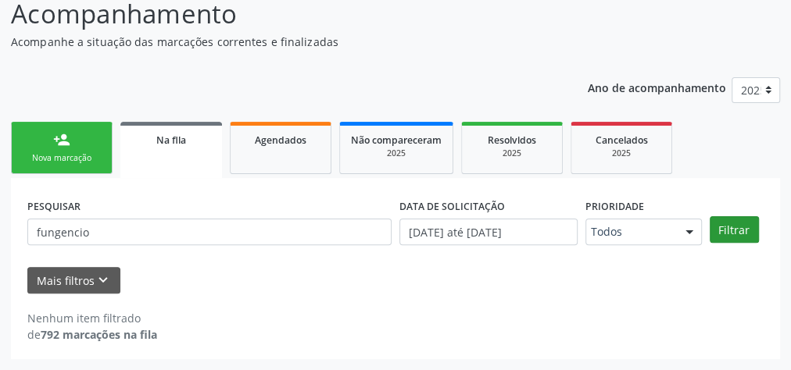
scroll to position [132, 0]
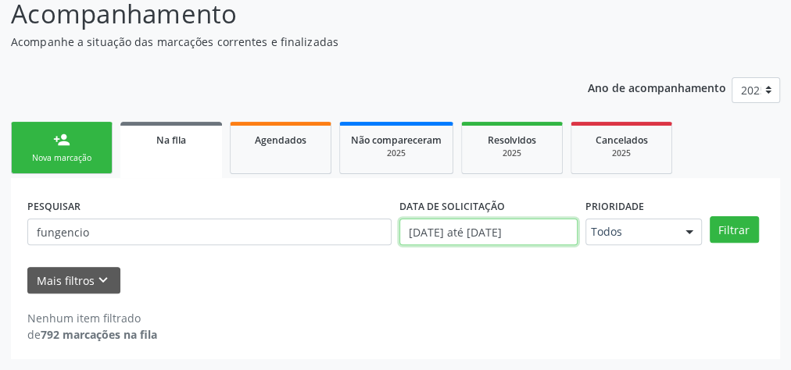
click at [541, 233] on body "Central de Marcação notifications [PERSON_NAME] Recepcionista da UBS  Configur…" at bounding box center [395, 51] width 791 height 370
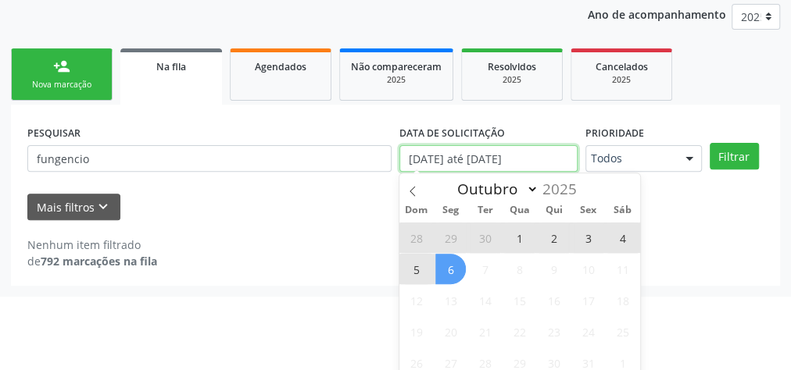
scroll to position [245, 0]
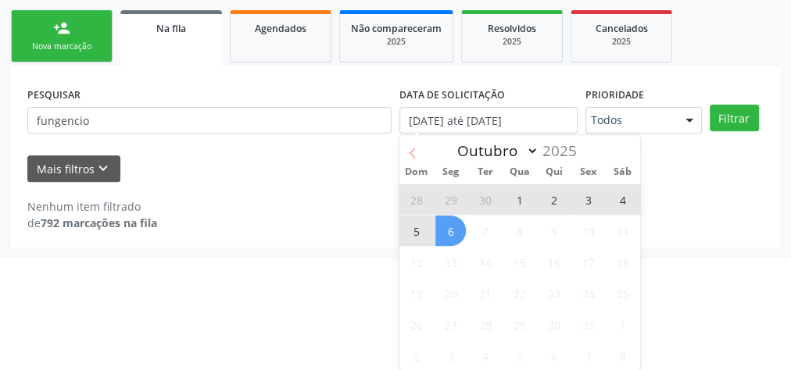
click at [416, 150] on icon at bounding box center [412, 153] width 11 height 11
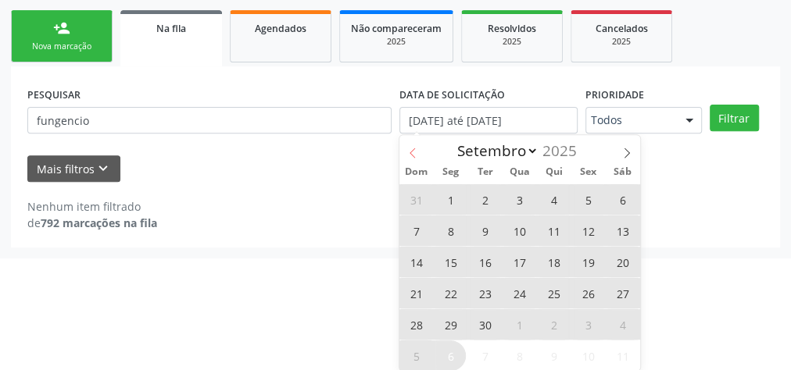
click at [416, 150] on icon at bounding box center [412, 153] width 11 height 11
select select "7"
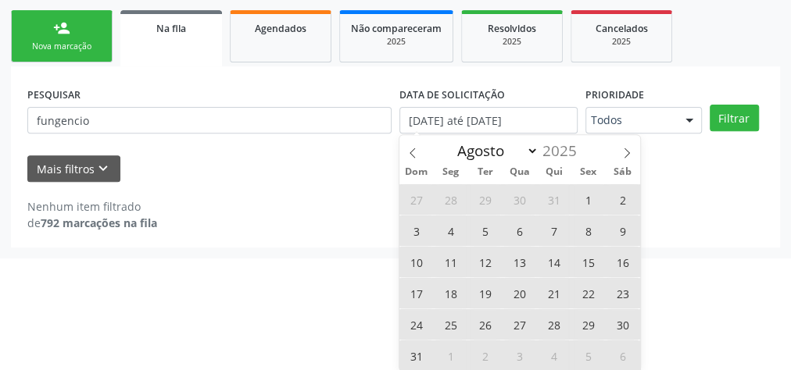
click at [588, 197] on span "1" at bounding box center [588, 199] width 30 height 30
type input "[DATE]"
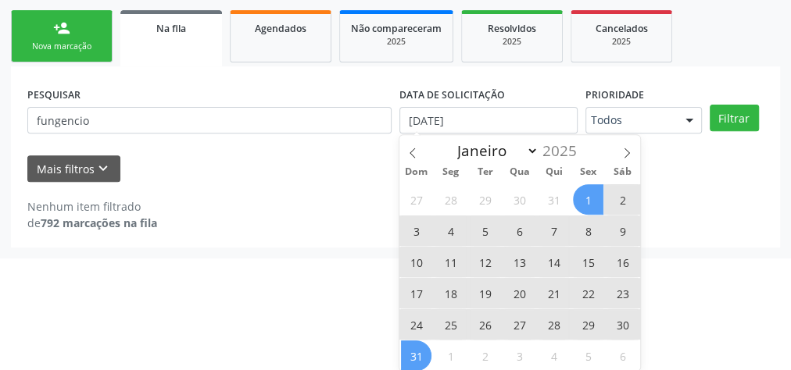
click at [424, 351] on span "31" at bounding box center [416, 356] width 30 height 30
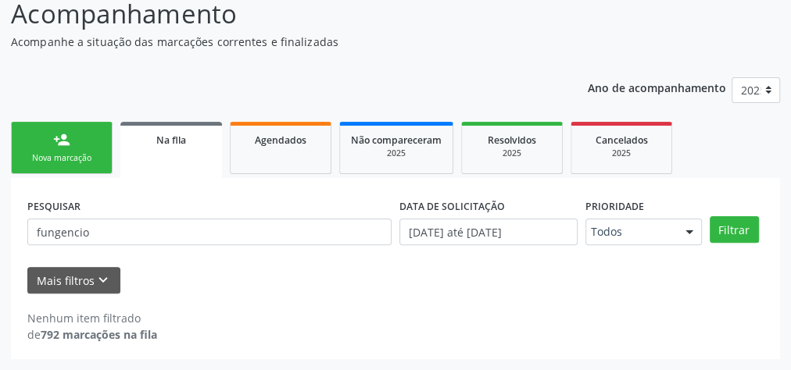
scroll to position [132, 0]
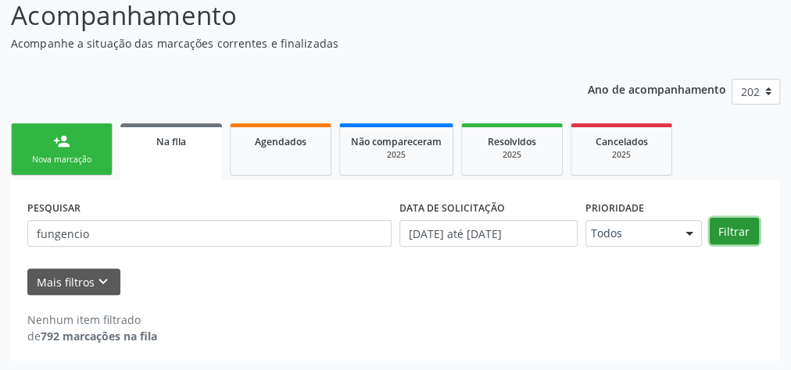
click at [735, 231] on button "Filtrar" at bounding box center [734, 231] width 49 height 27
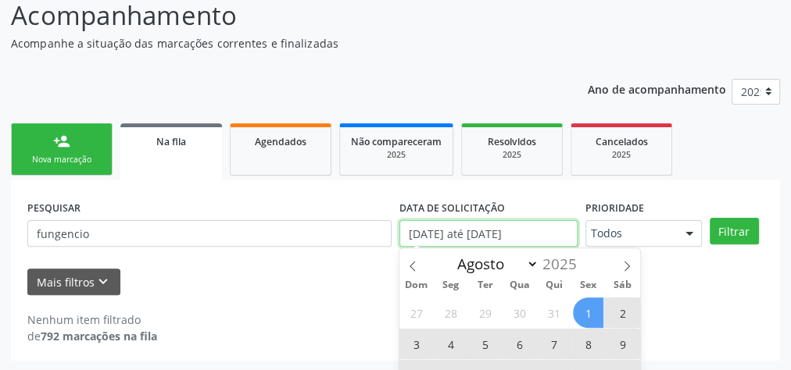
click at [524, 235] on input "[DATE] até [DATE]" at bounding box center [488, 233] width 178 height 27
click at [620, 261] on span at bounding box center [626, 261] width 27 height 27
select select "8"
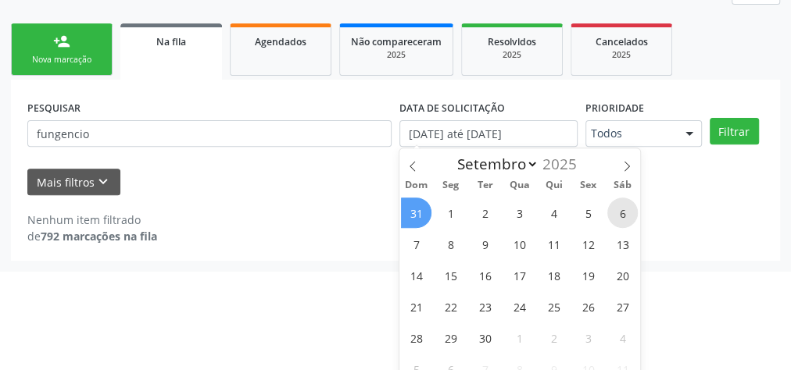
scroll to position [245, 0]
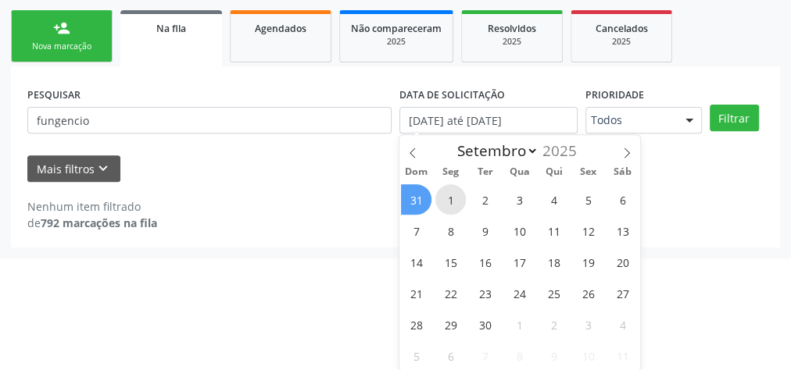
click at [463, 194] on span "1" at bounding box center [450, 199] width 30 height 30
type input "[DATE]"
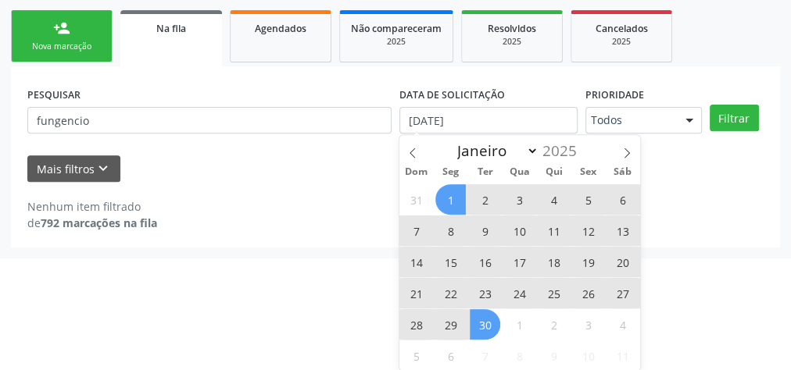
click at [485, 313] on span "30" at bounding box center [485, 324] width 30 height 30
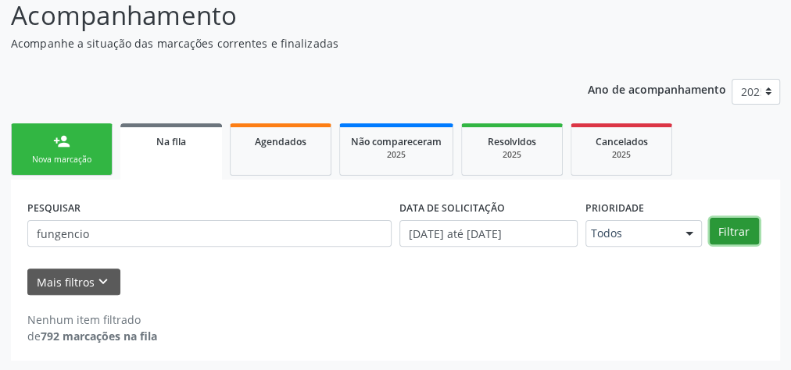
click at [726, 233] on button "Filtrar" at bounding box center [734, 231] width 49 height 27
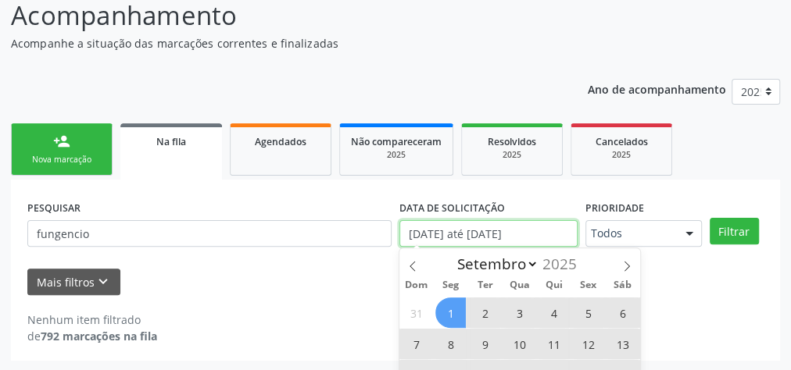
click at [513, 237] on input "[DATE] até [DATE]" at bounding box center [488, 233] width 178 height 27
click at [416, 265] on icon at bounding box center [412, 266] width 11 height 11
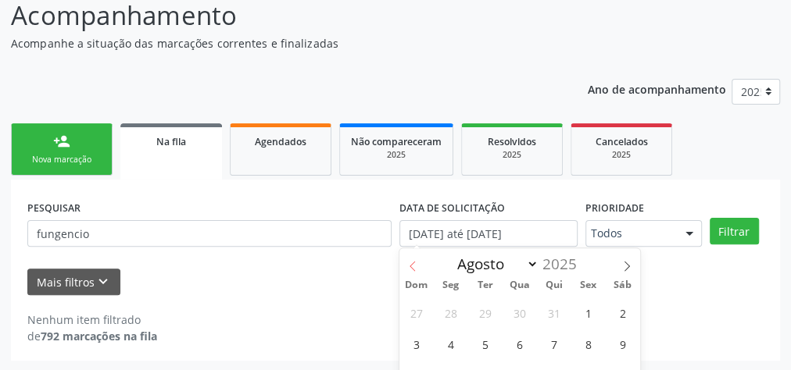
click at [416, 265] on icon at bounding box center [412, 266] width 11 height 11
select select "6"
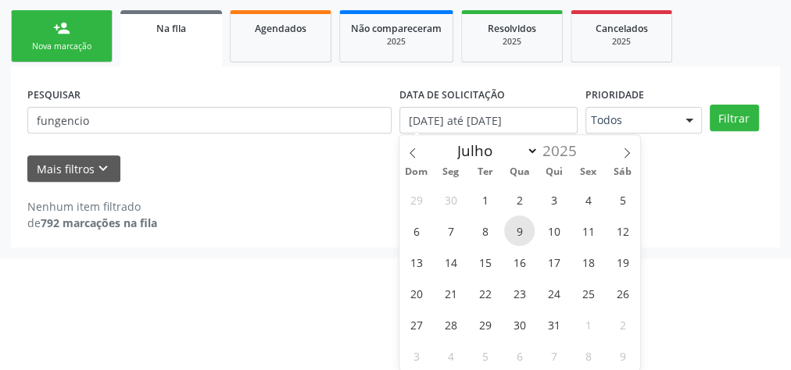
click at [518, 227] on span "9" at bounding box center [519, 231] width 30 height 30
type input "[DATE]"
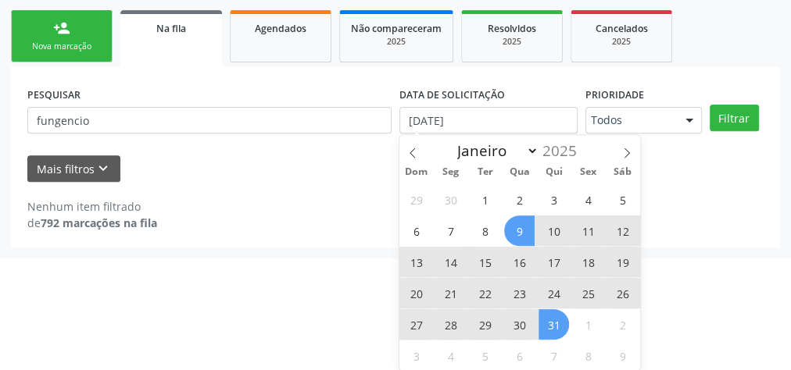
click at [555, 320] on span "31" at bounding box center [553, 324] width 30 height 30
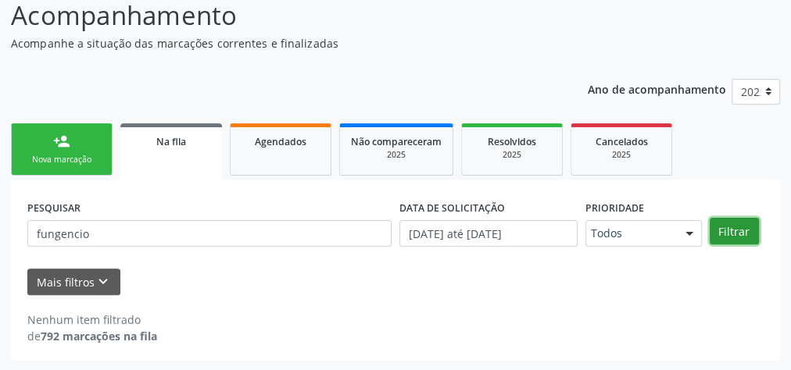
click at [717, 227] on button "Filtrar" at bounding box center [734, 231] width 49 height 27
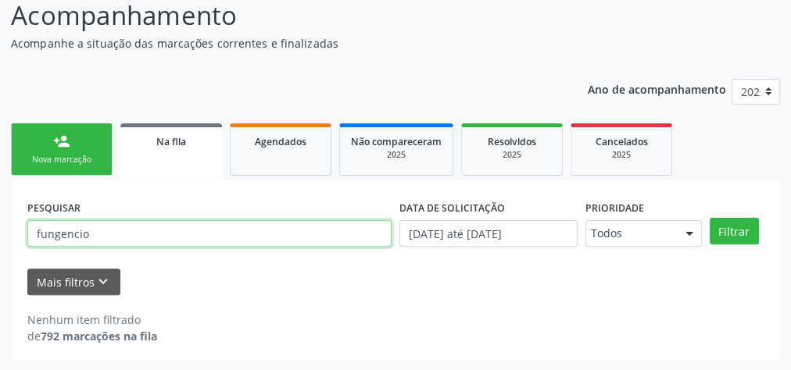
drag, startPoint x: 91, startPoint y: 231, endPoint x: 13, endPoint y: 231, distance: 77.4
click at [13, 231] on div "PESQUISAR fungencio DATA DE SOLICITAÇÃO [DATE] até [DATE] Prioridade Todos Todo…" at bounding box center [395, 270] width 769 height 181
type input "[PERSON_NAME]"
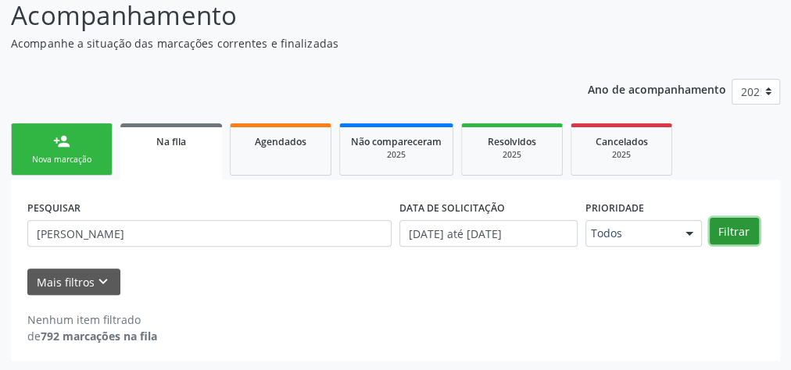
click at [727, 226] on button "Filtrar" at bounding box center [734, 231] width 49 height 27
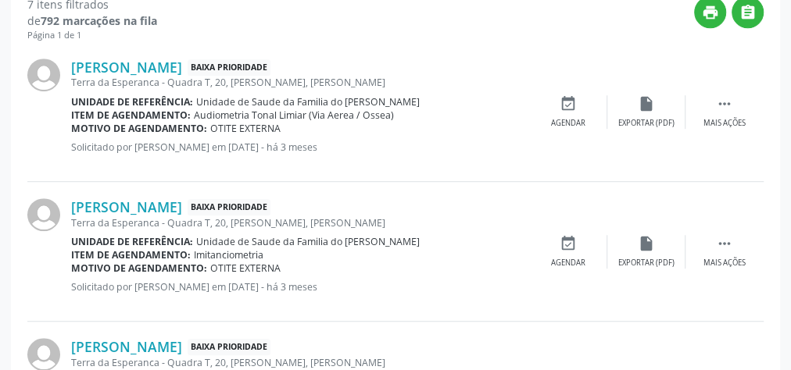
scroll to position [135, 0]
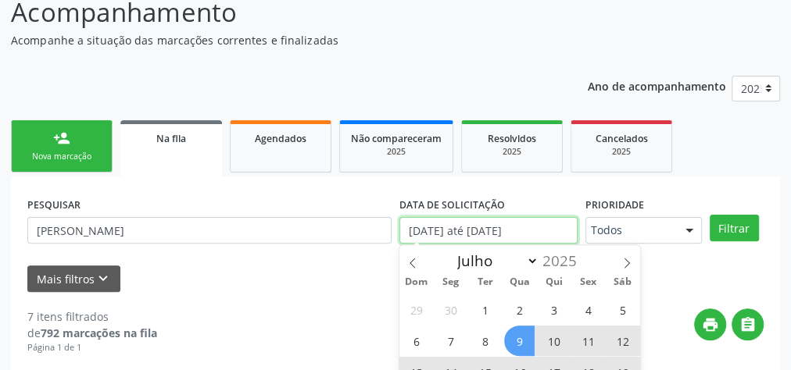
click at [512, 235] on input "[DATE] até [DATE]" at bounding box center [488, 230] width 178 height 27
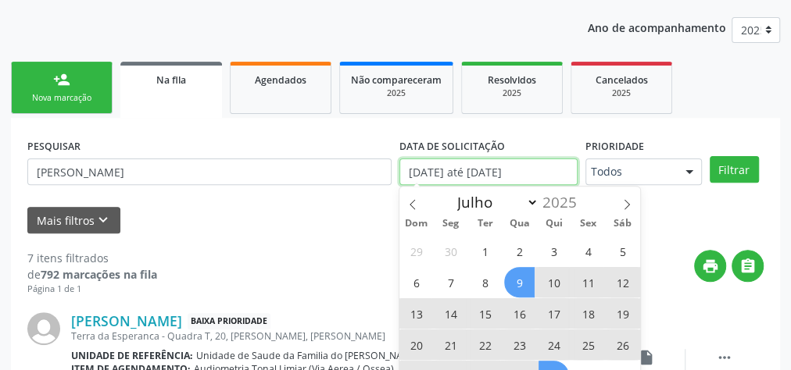
scroll to position [260, 0]
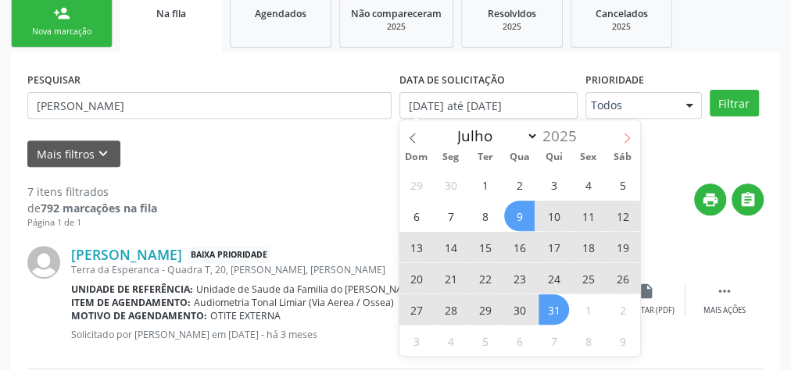
click at [624, 138] on icon at bounding box center [626, 138] width 11 height 11
select select "7"
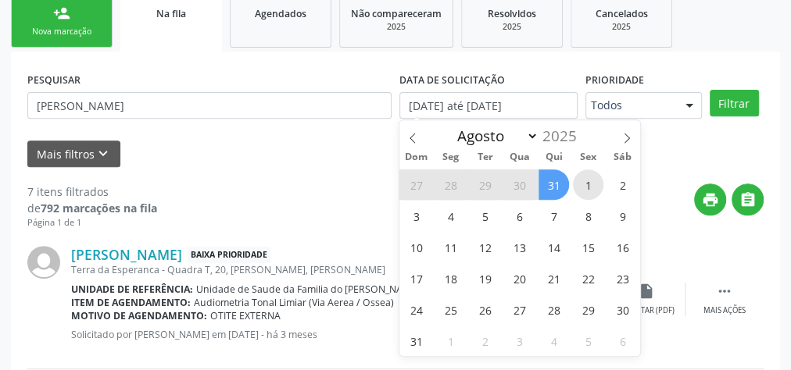
click at [577, 178] on span "1" at bounding box center [588, 185] width 30 height 30
type input "[DATE]"
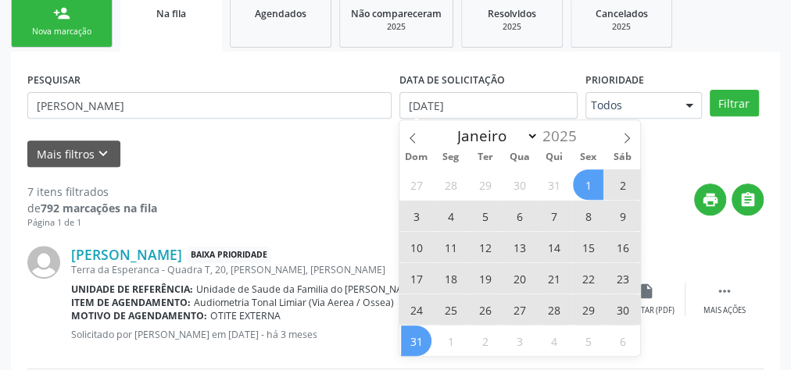
click at [420, 339] on span "31" at bounding box center [416, 341] width 30 height 30
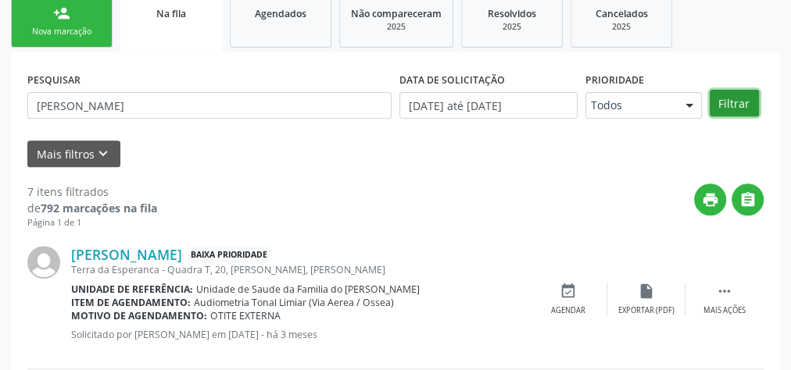
click at [723, 102] on button "Filtrar" at bounding box center [734, 103] width 49 height 27
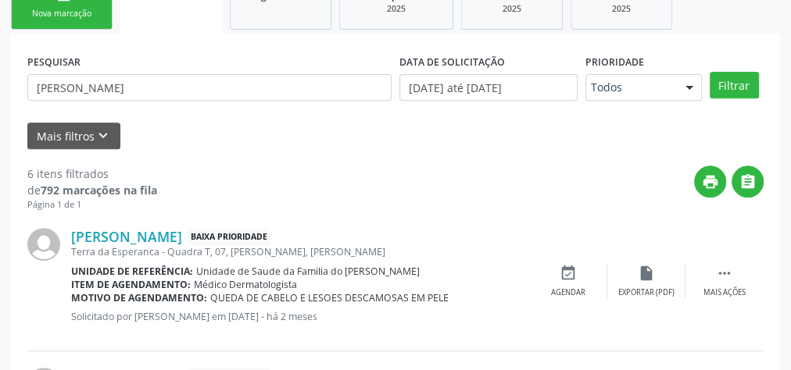
scroll to position [107, 0]
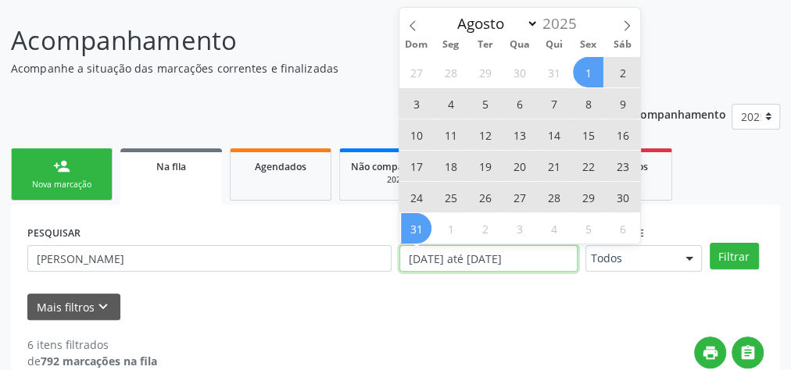
click at [549, 259] on input "[DATE] até [DATE]" at bounding box center [488, 258] width 178 height 27
click at [631, 27] on icon at bounding box center [626, 25] width 11 height 11
select select "8"
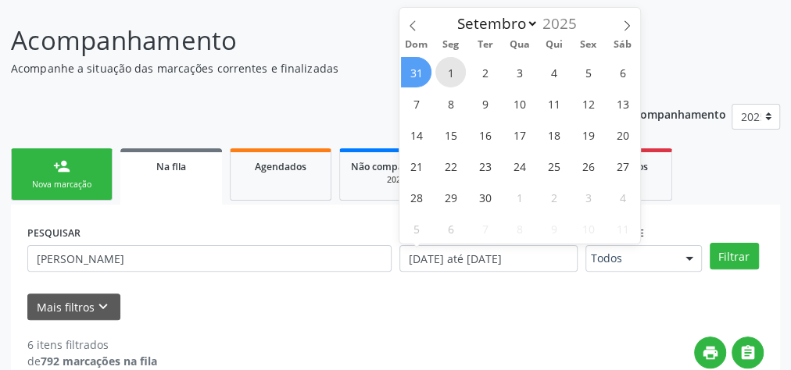
click at [455, 66] on span "1" at bounding box center [450, 72] width 30 height 30
type input "[DATE]"
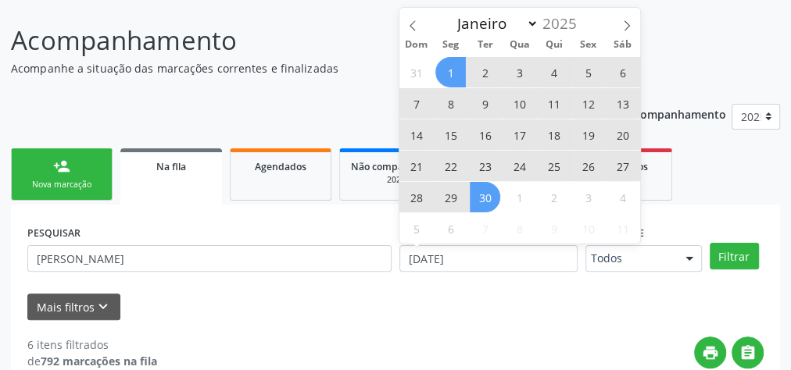
click at [483, 198] on span "30" at bounding box center [485, 197] width 30 height 30
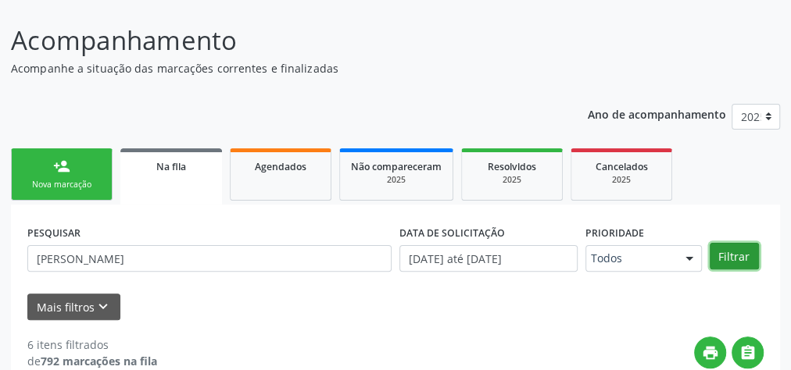
click at [721, 255] on button "Filtrar" at bounding box center [734, 256] width 49 height 27
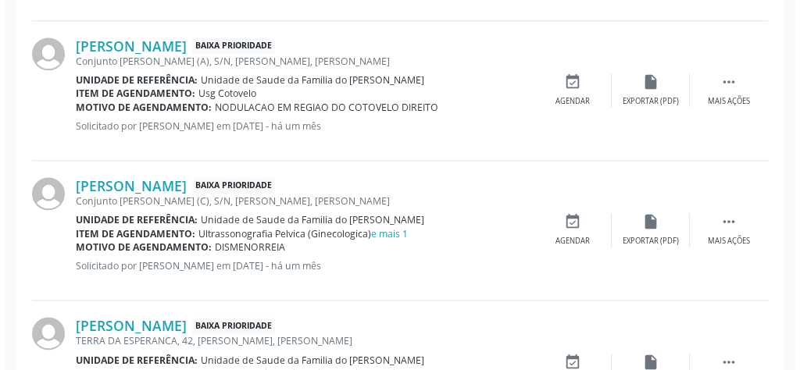
scroll to position [920, 0]
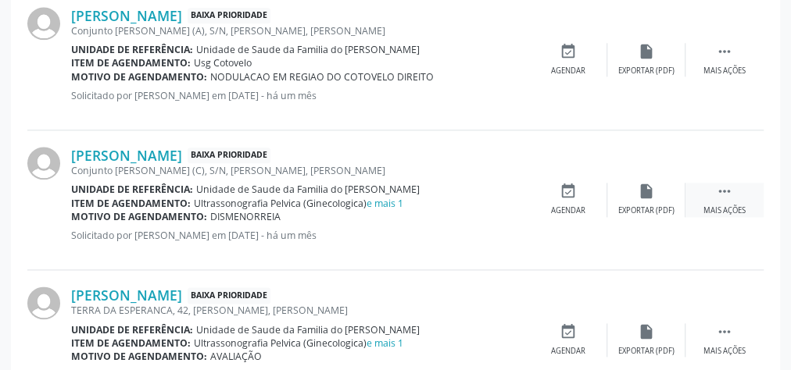
click at [717, 195] on icon "" at bounding box center [724, 191] width 17 height 17
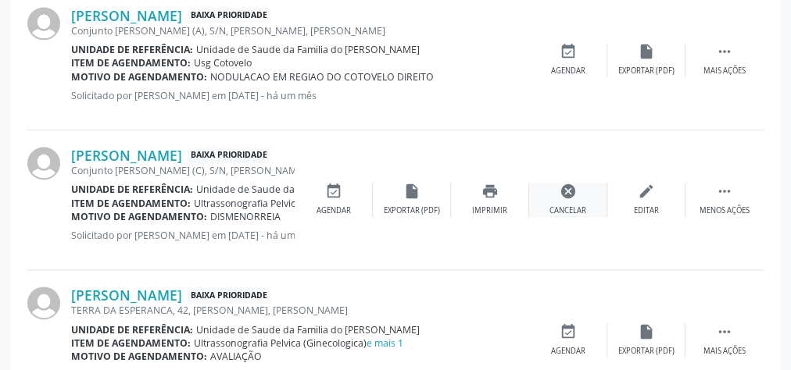
click at [558, 206] on div "Cancelar" at bounding box center [567, 211] width 37 height 11
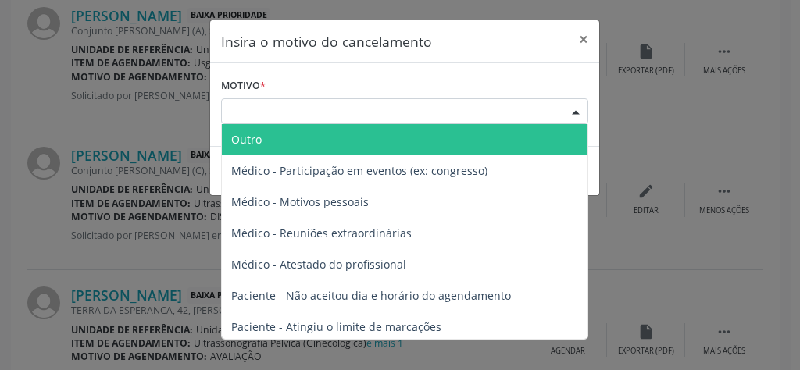
click at [373, 119] on div "Escolha o motivo" at bounding box center [404, 111] width 367 height 27
click at [289, 149] on span "Outro" at bounding box center [405, 139] width 366 height 31
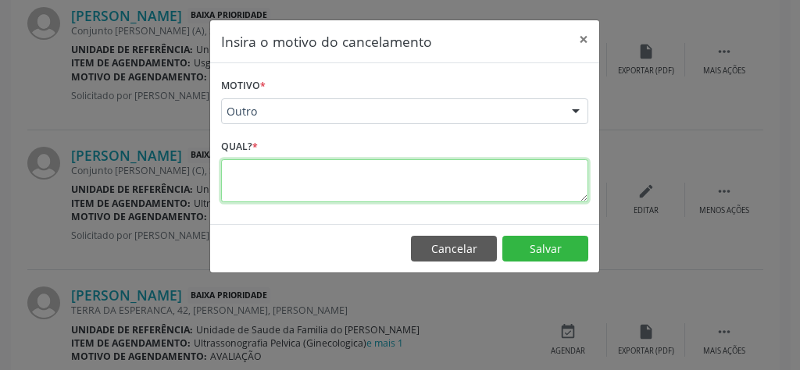
click at [309, 183] on textarea at bounding box center [404, 180] width 367 height 43
type textarea "ja fez"
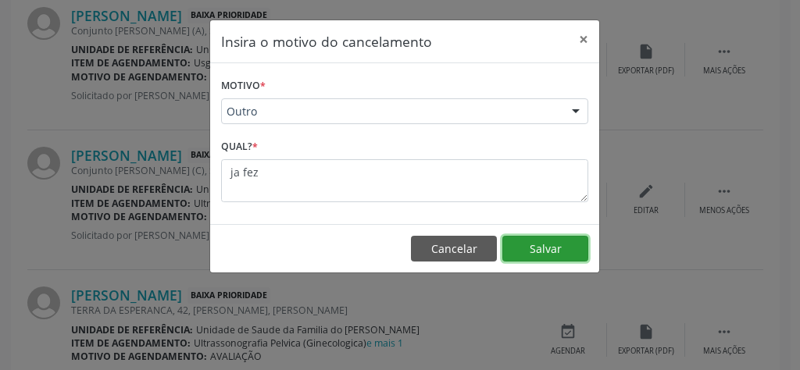
click at [574, 254] on button "Salvar" at bounding box center [545, 249] width 86 height 27
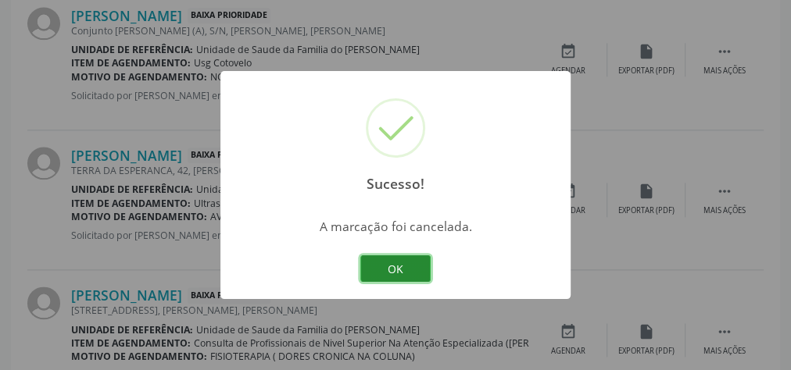
click at [408, 270] on button "OK" at bounding box center [395, 269] width 70 height 27
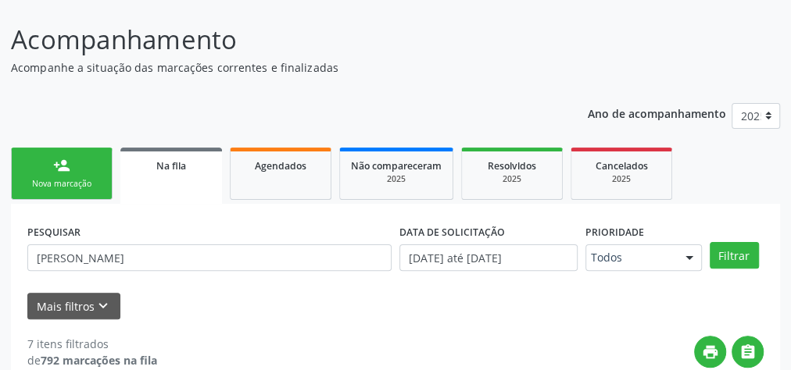
scroll to position [125, 0]
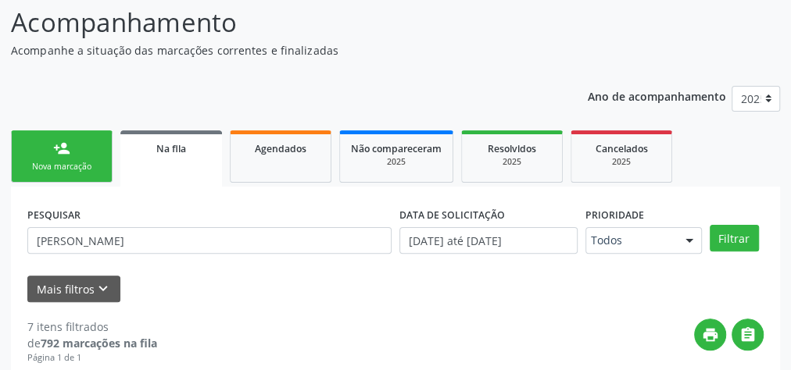
click at [65, 157] on link "person_add Nova marcação" at bounding box center [62, 156] width 102 height 52
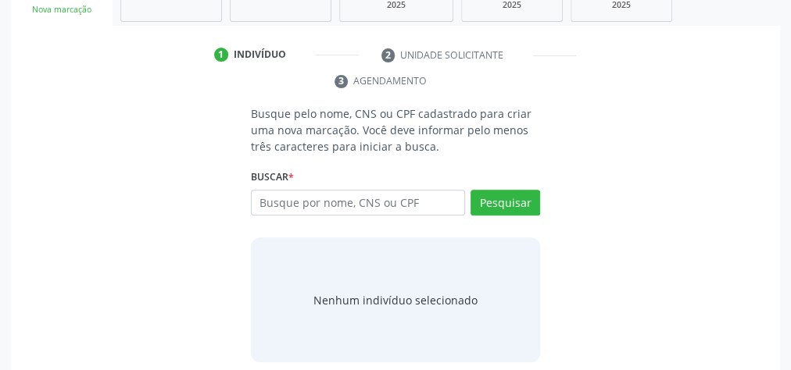
scroll to position [294, 0]
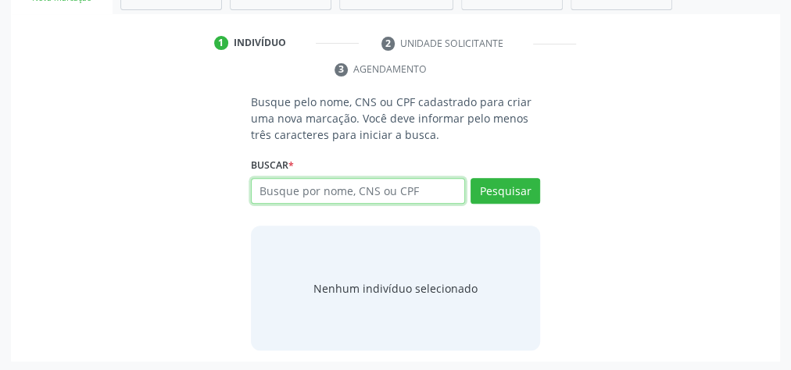
click at [301, 188] on input "text" at bounding box center [358, 191] width 214 height 27
type input "705000434384750"
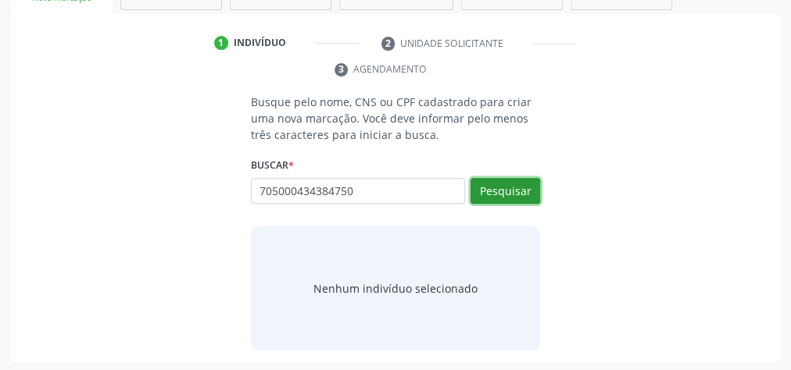
click at [506, 187] on button "Pesquisar" at bounding box center [505, 191] width 70 height 27
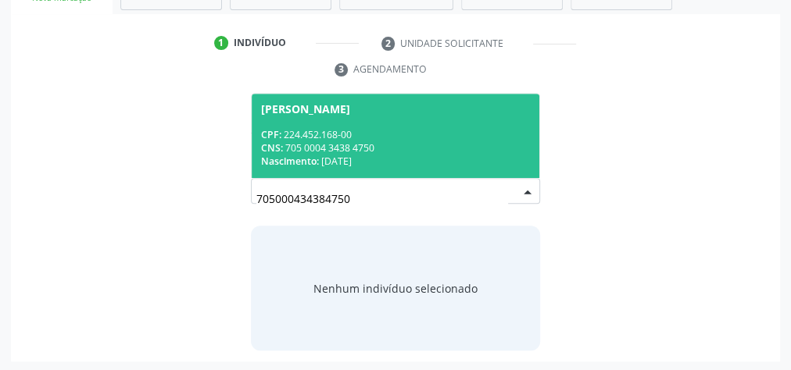
click at [401, 131] on div "CPF: 224.452.168-00" at bounding box center [395, 134] width 269 height 13
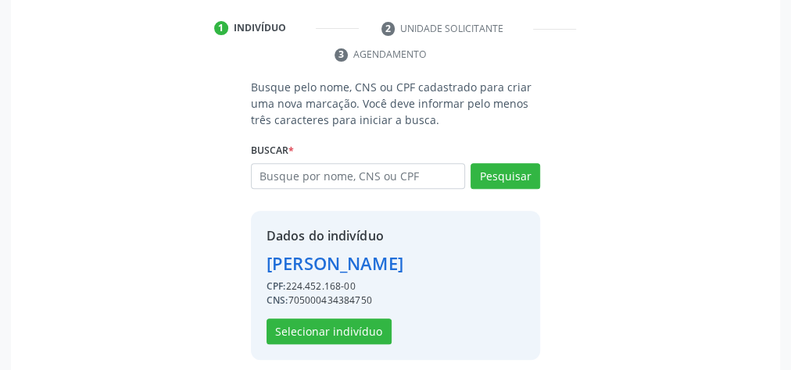
scroll to position [317, 0]
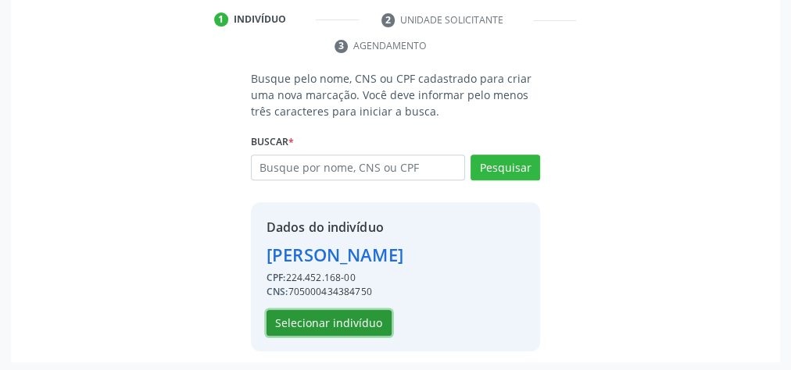
click at [332, 324] on button "Selecionar indivíduo" at bounding box center [328, 323] width 125 height 27
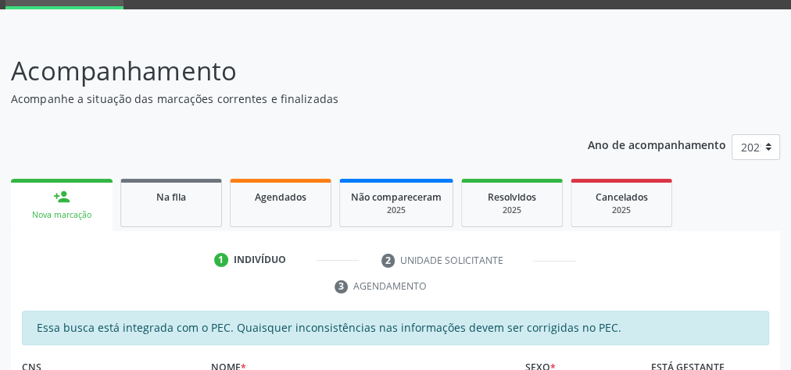
scroll to position [66, 0]
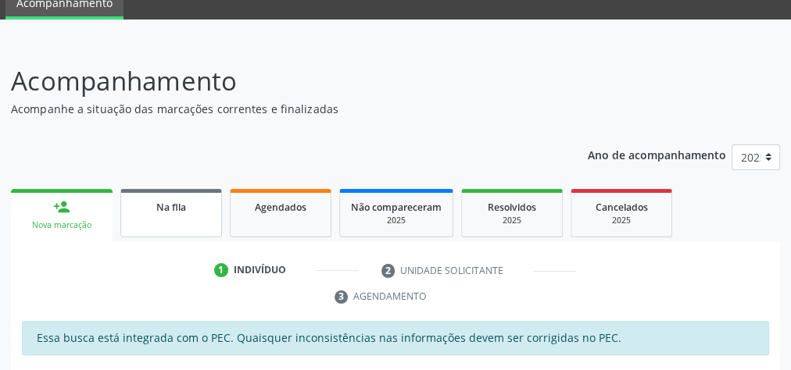
click at [156, 219] on link "Na fila" at bounding box center [171, 213] width 102 height 48
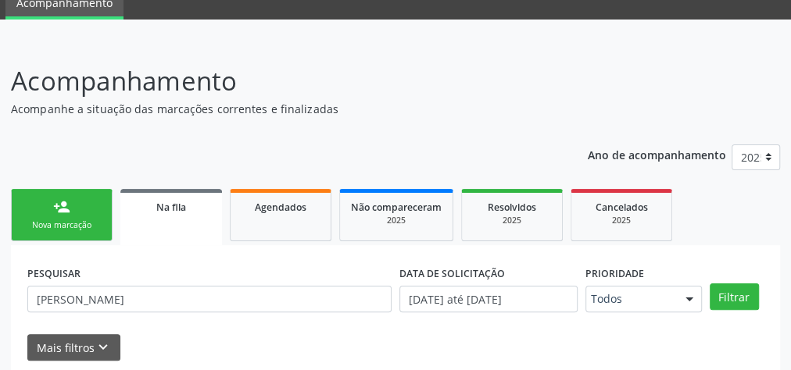
click at [75, 218] on link "person_add Nova marcação" at bounding box center [62, 215] width 102 height 52
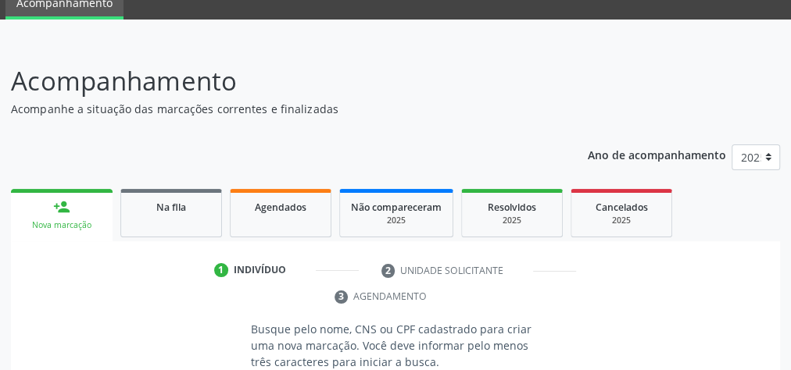
scroll to position [254, 0]
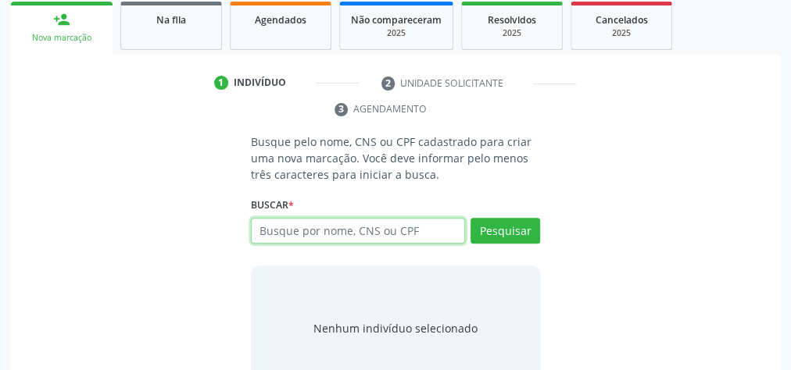
paste input "705 0004 3438 4750"
type input "705 0004 3438 4750"
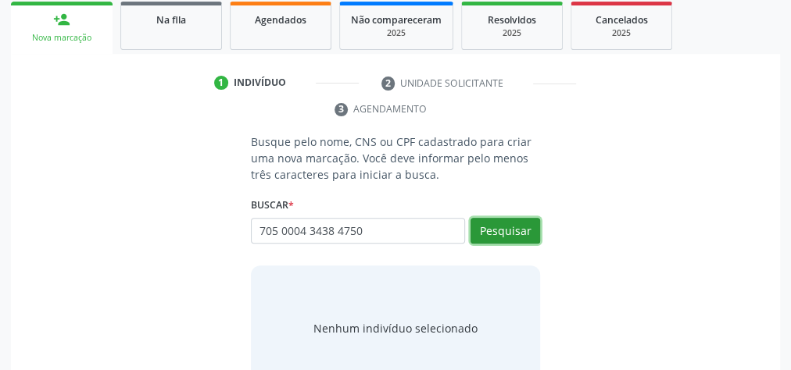
click at [519, 230] on button "Pesquisar" at bounding box center [505, 231] width 70 height 27
type input "705 0004 3438 4750"
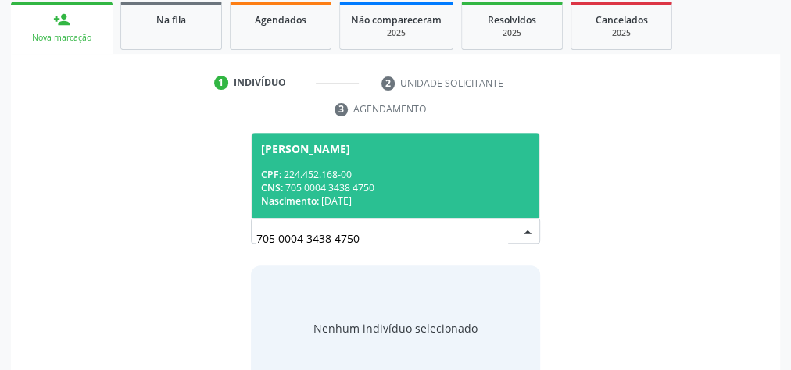
click at [370, 183] on div "CNS: 705 0004 3438 4750" at bounding box center [395, 187] width 269 height 13
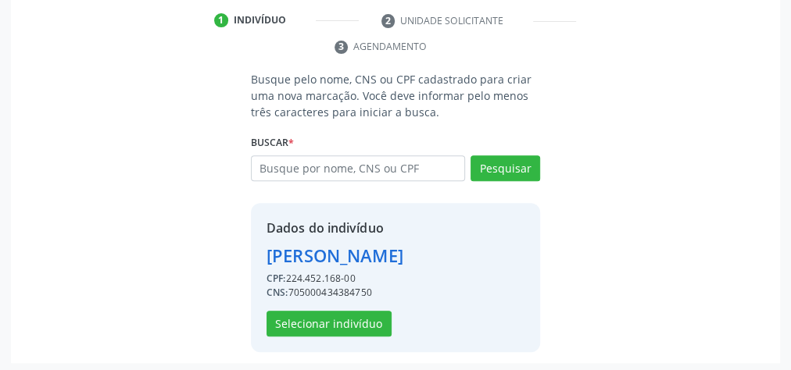
scroll to position [317, 0]
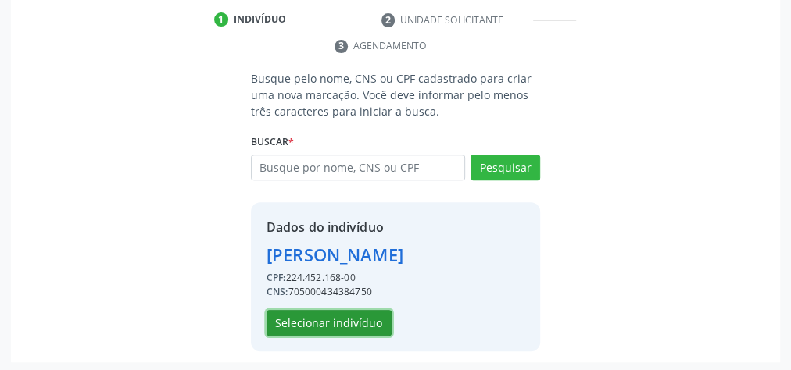
click at [348, 320] on button "Selecionar indivíduo" at bounding box center [328, 323] width 125 height 27
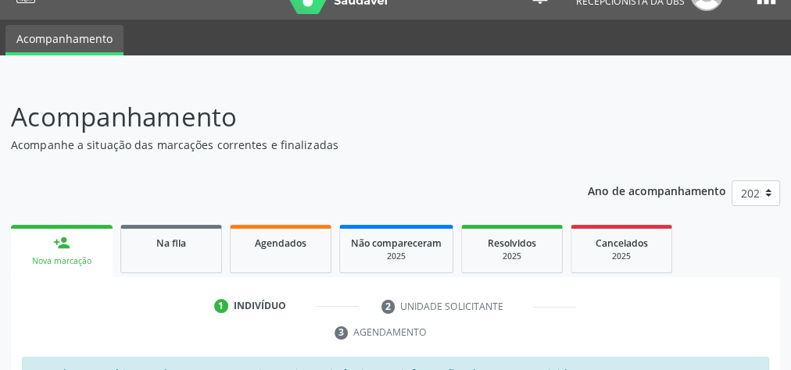
scroll to position [0, 0]
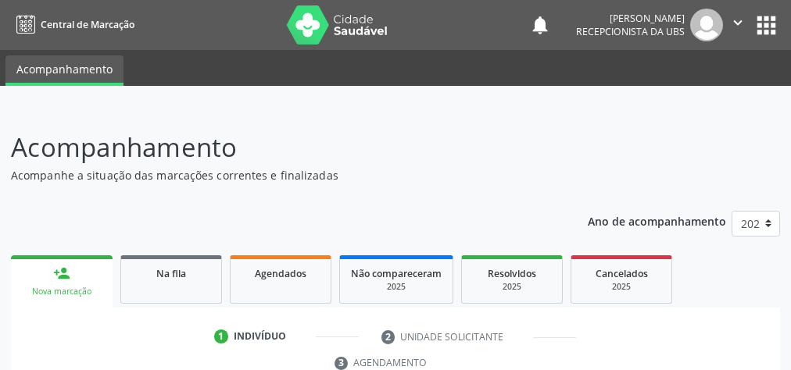
scroll to position [294, 0]
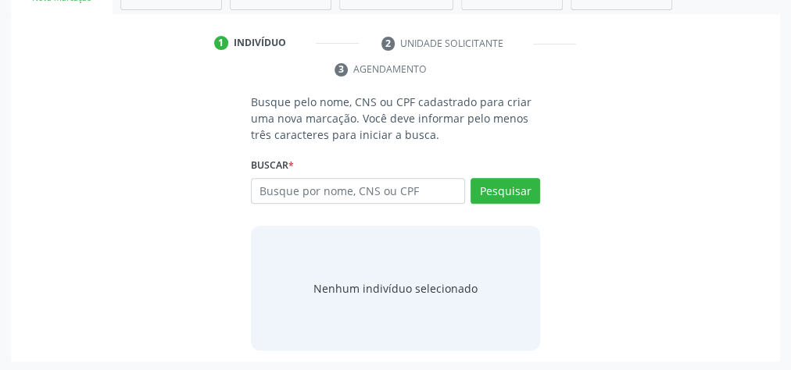
drag, startPoint x: 0, startPoint y: 0, endPoint x: 296, endPoint y: 197, distance: 355.6
type input "705 0004 3438 4750"
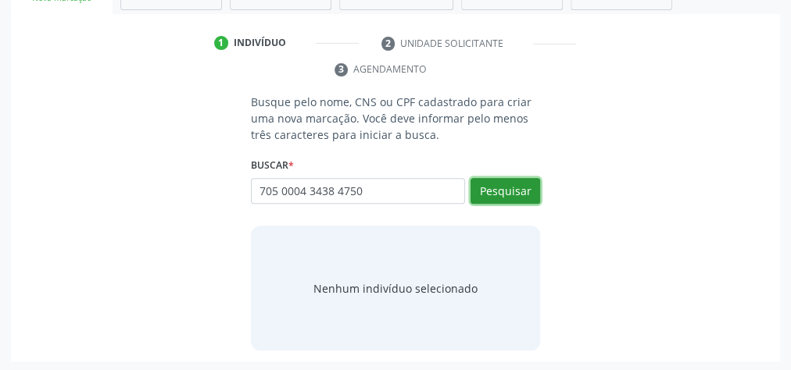
click at [509, 184] on button "Pesquisar" at bounding box center [505, 191] width 70 height 27
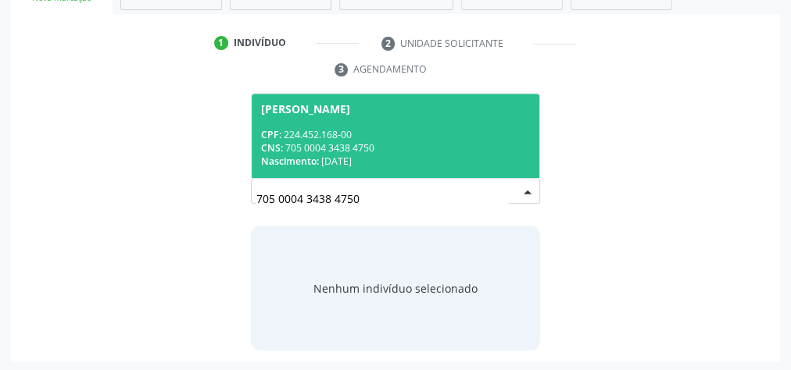
click at [346, 147] on div "CNS: 705 0004 3438 4750" at bounding box center [395, 147] width 269 height 13
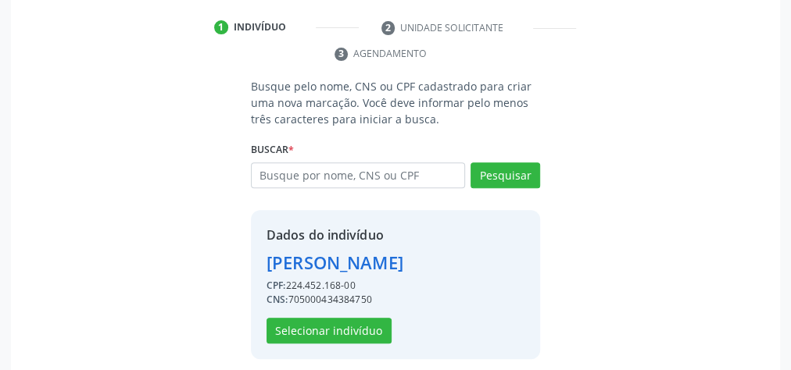
scroll to position [317, 0]
